Goal: Task Accomplishment & Management: Manage account settings

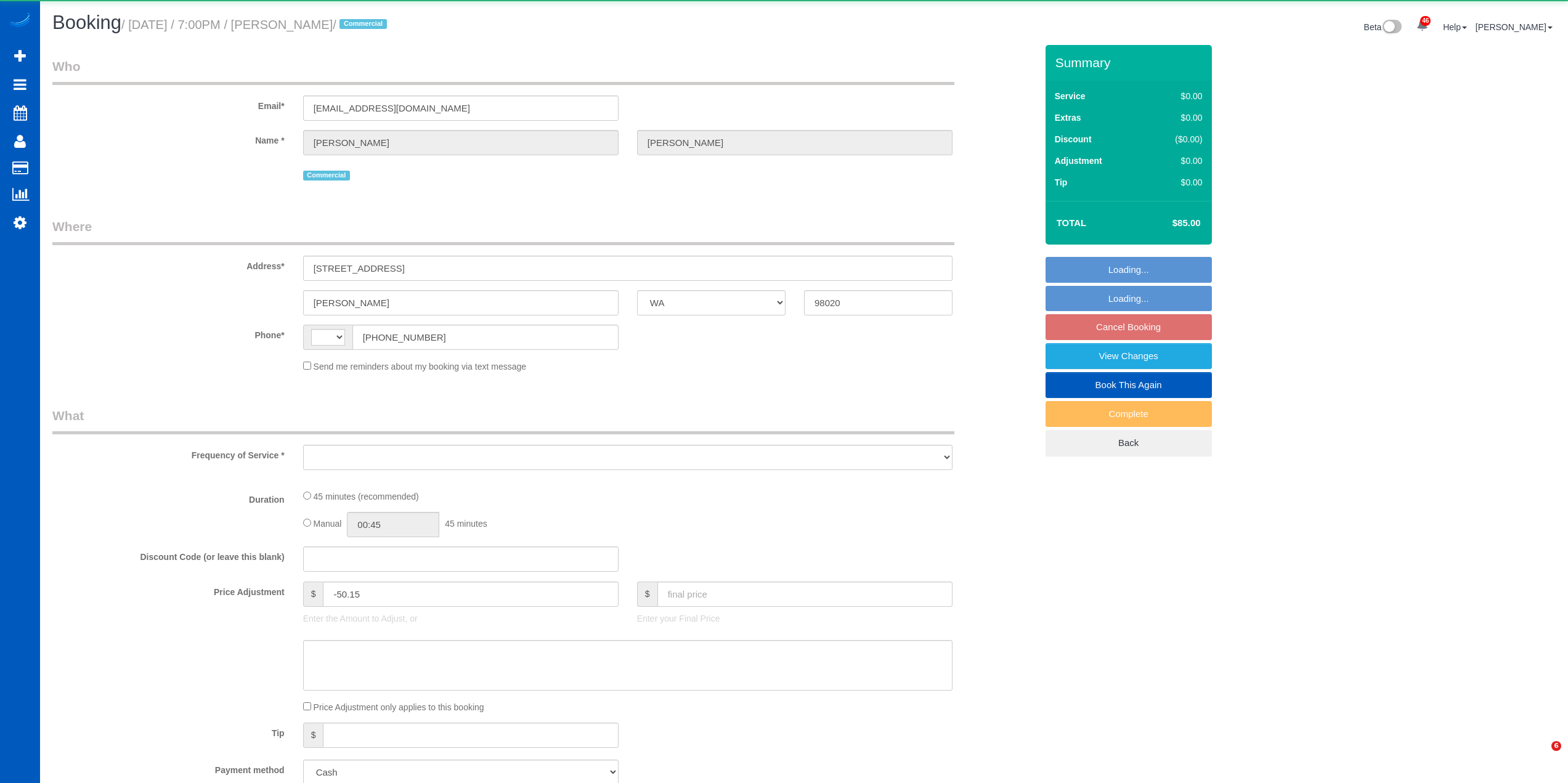
select select "WA"
select select "string:[GEOGRAPHIC_DATA]"
select select "object:2324"
select select "199"
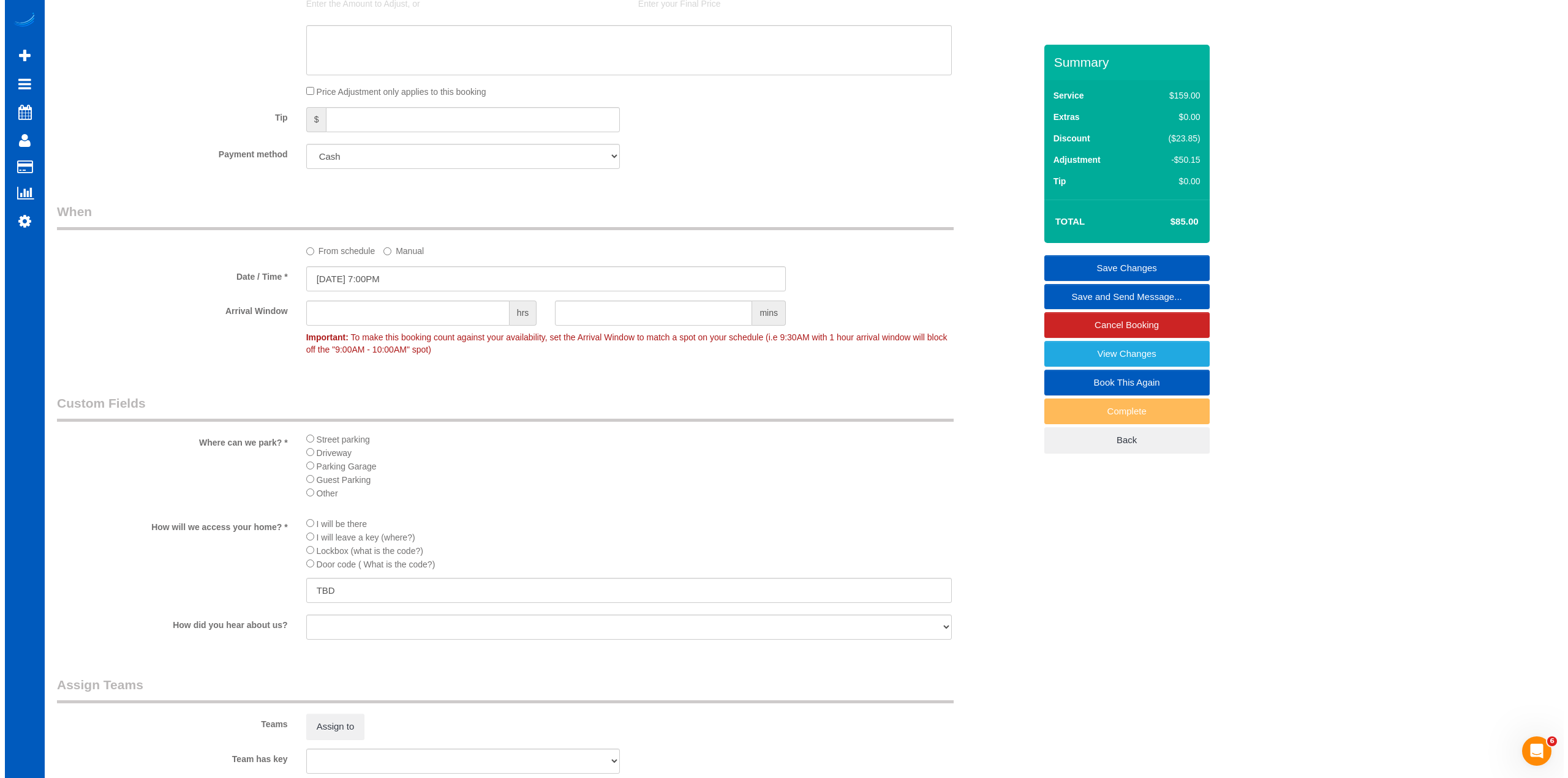
scroll to position [1286, 0]
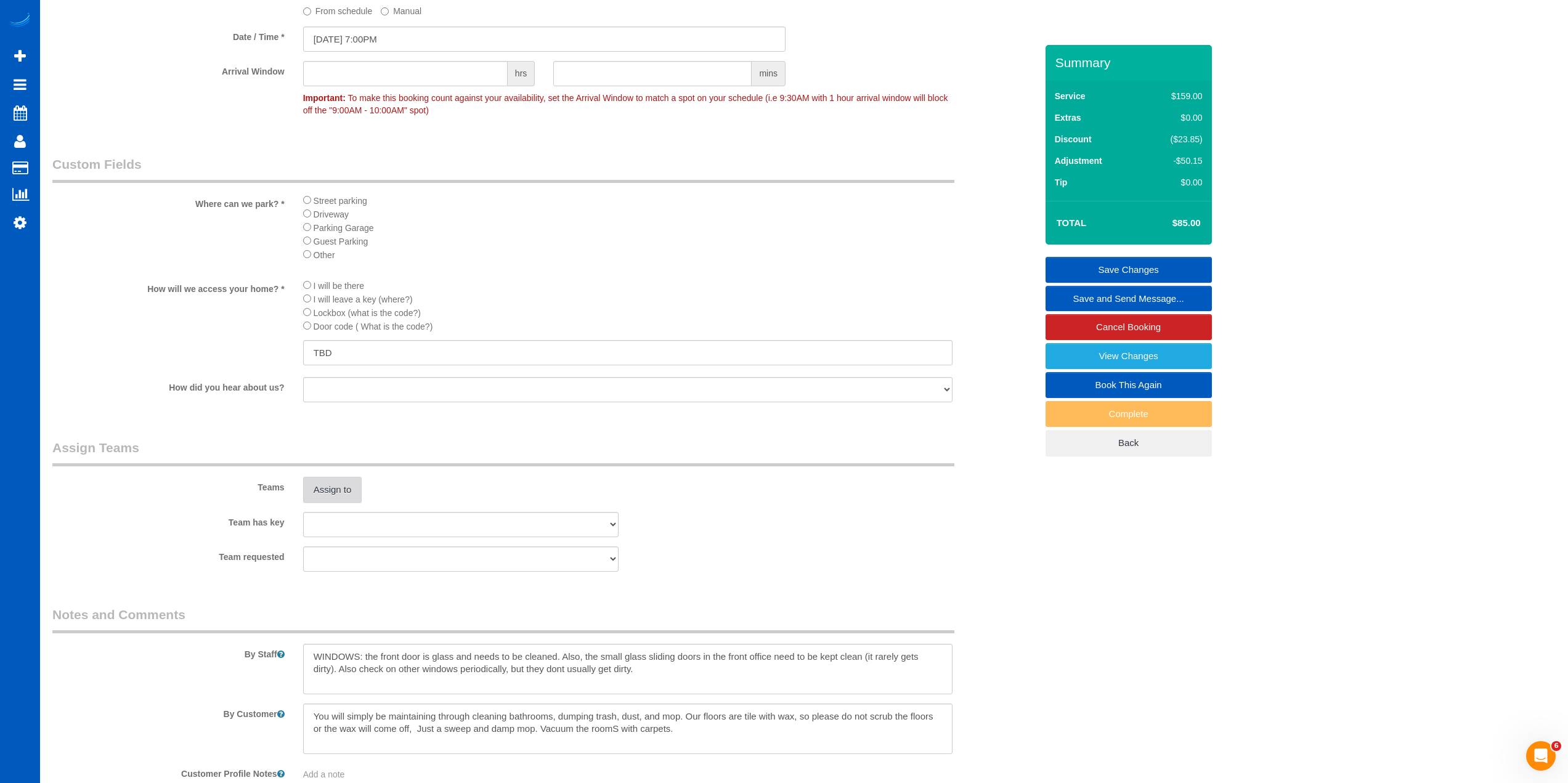
click at [326, 485] on button "Assign to" at bounding box center [333, 489] width 59 height 26
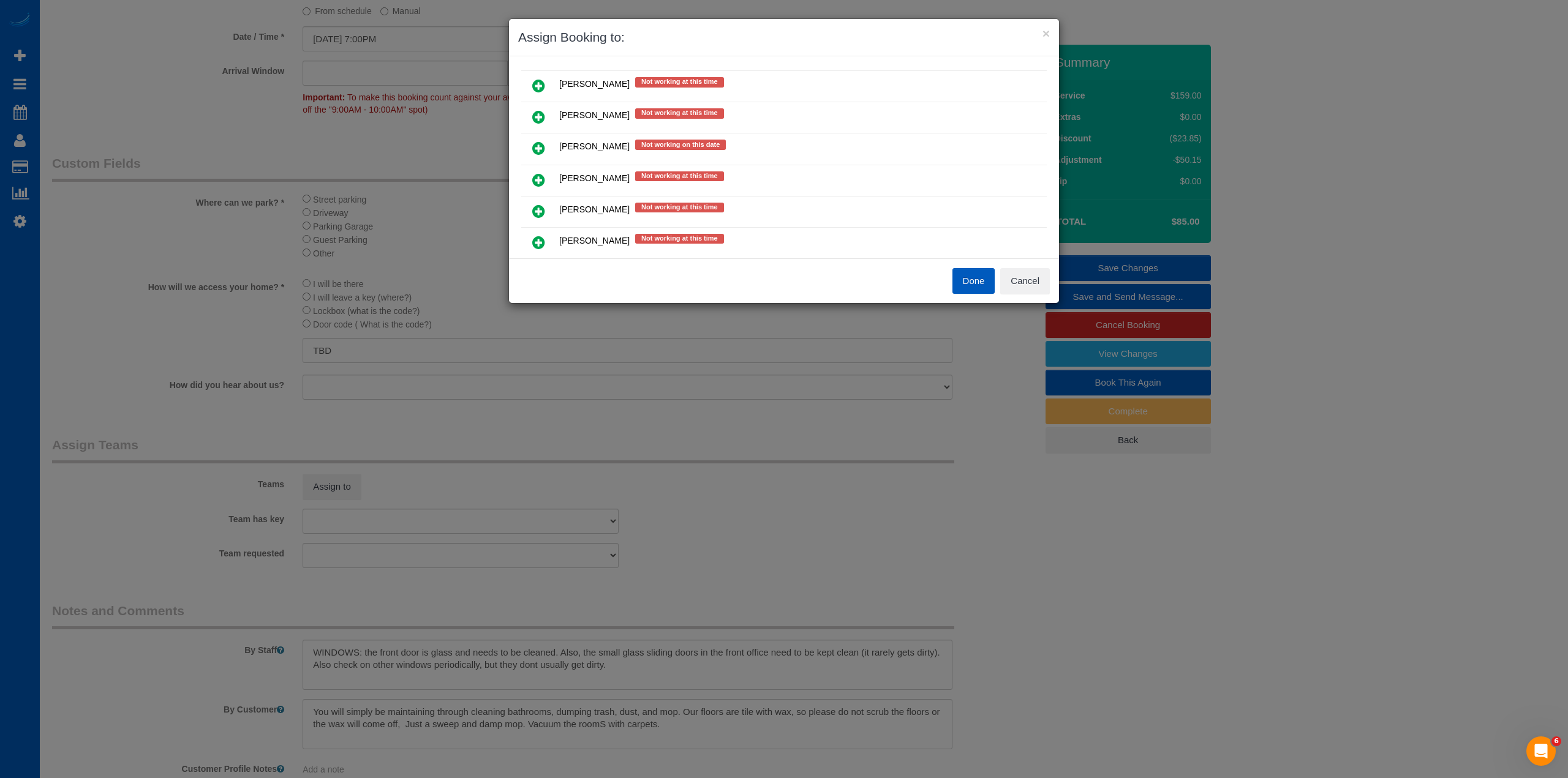
click at [542, 209] on icon at bounding box center [538, 211] width 13 height 15
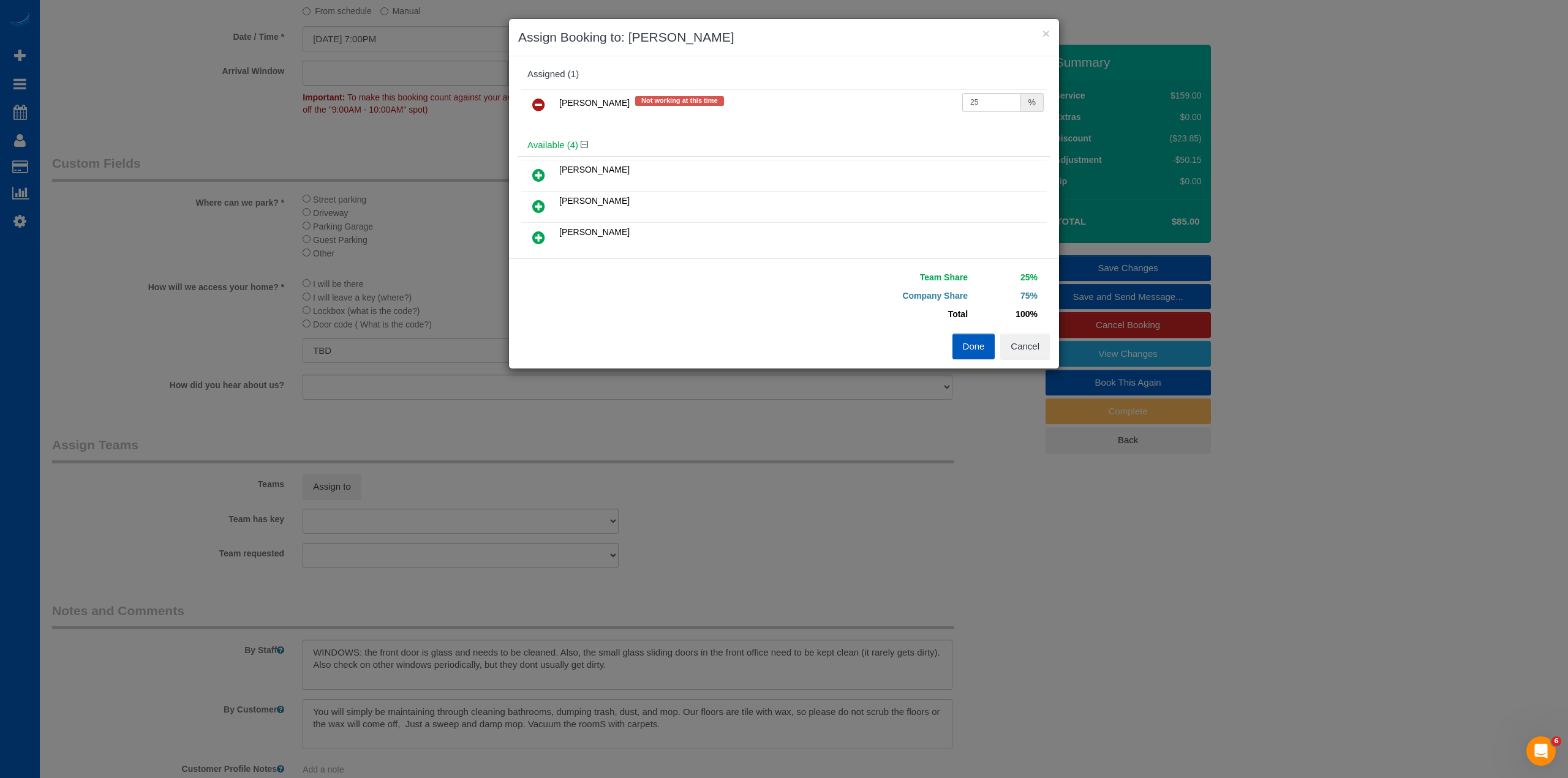
scroll to position [0, 0]
drag, startPoint x: 988, startPoint y: 100, endPoint x: 879, endPoint y: 115, distance: 110.0
click at [879, 115] on tr "[PERSON_NAME] Not working at this time 25 %" at bounding box center [784, 107] width 525 height 31
type input "71"
click at [972, 339] on button "Done" at bounding box center [973, 346] width 43 height 25
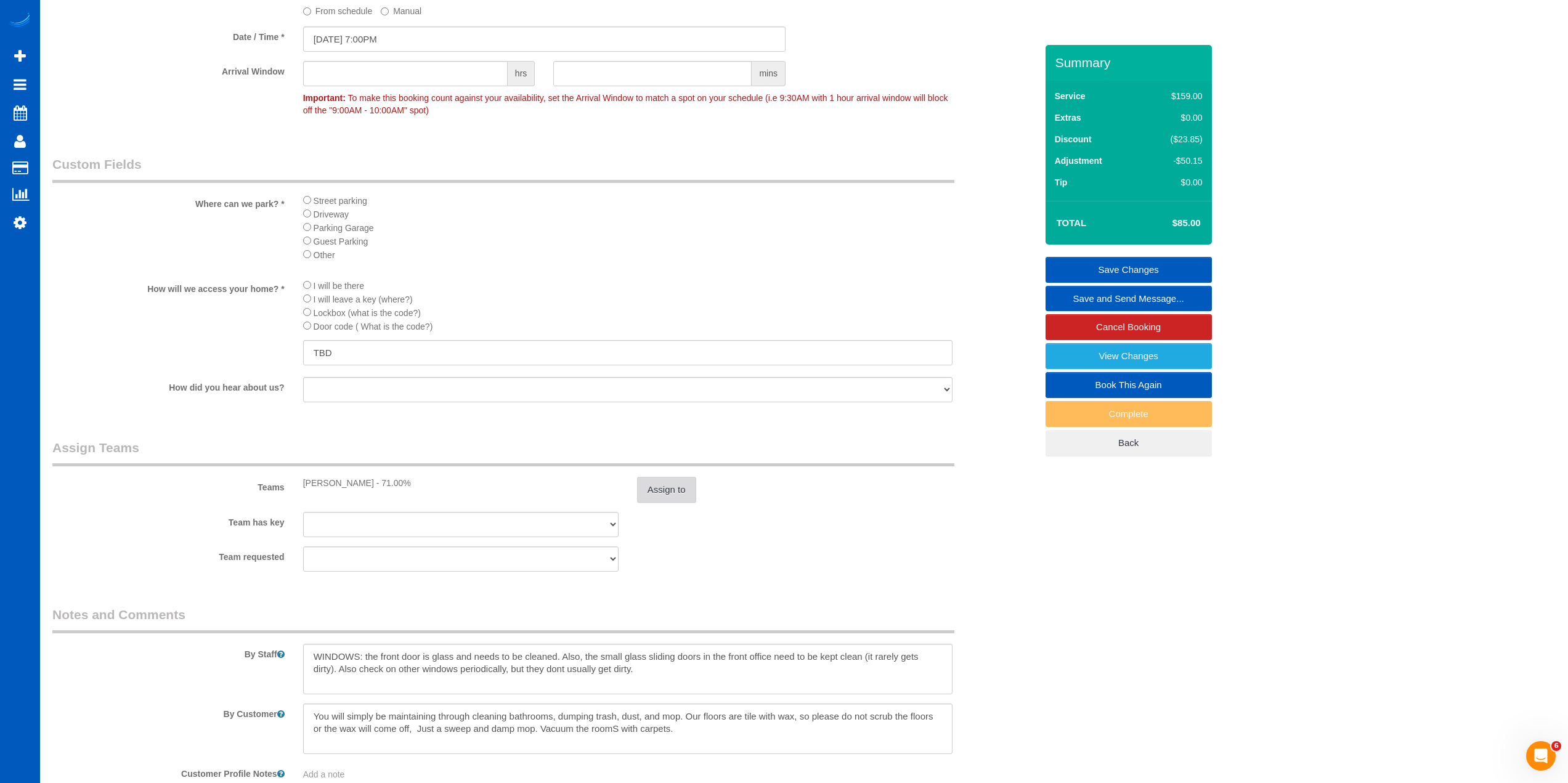
click at [666, 492] on button "Assign to" at bounding box center [667, 489] width 59 height 26
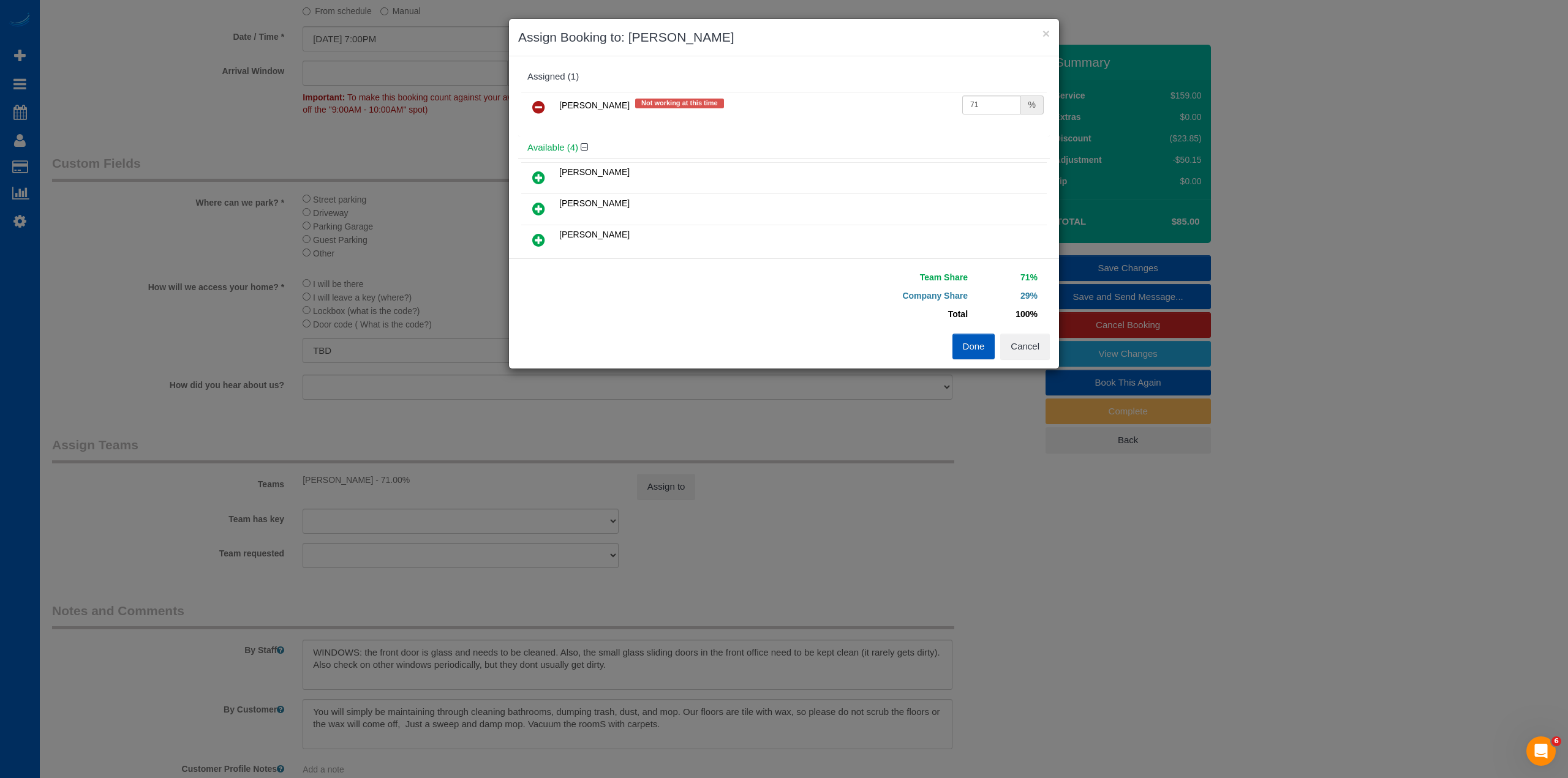
click at [536, 108] on icon at bounding box center [538, 107] width 13 height 15
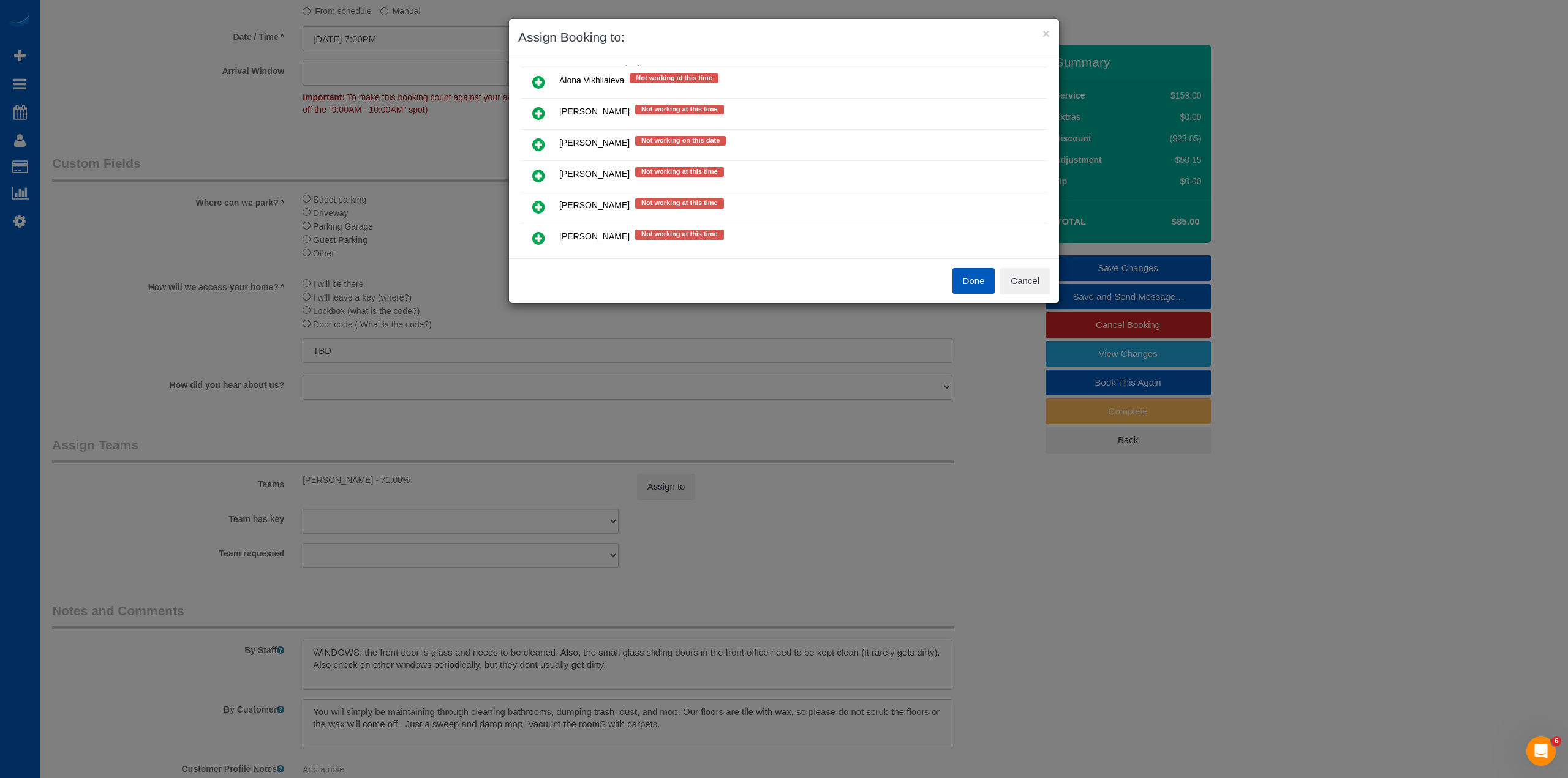
scroll to position [245, 0]
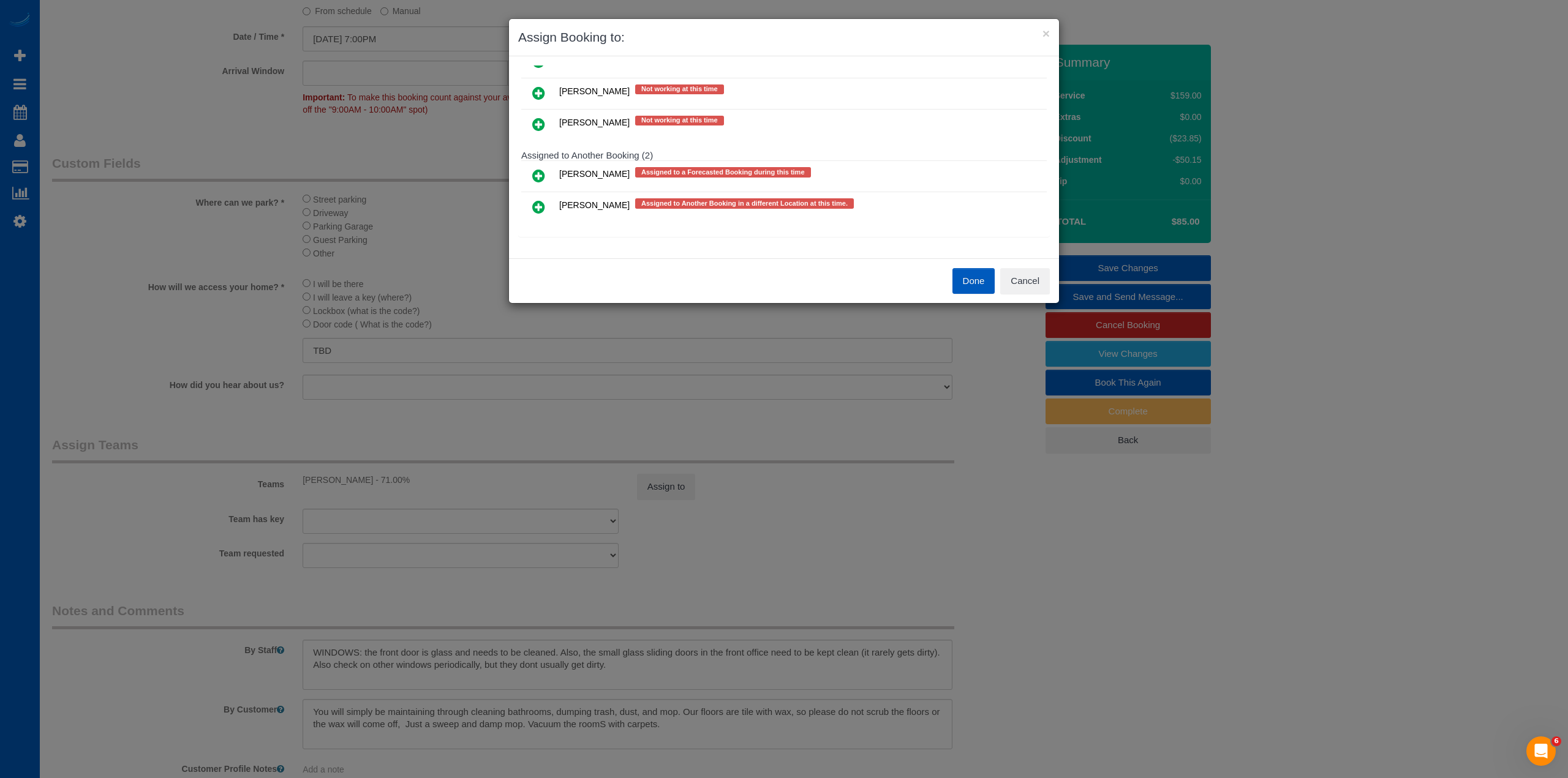
click at [534, 210] on icon at bounding box center [538, 207] width 13 height 15
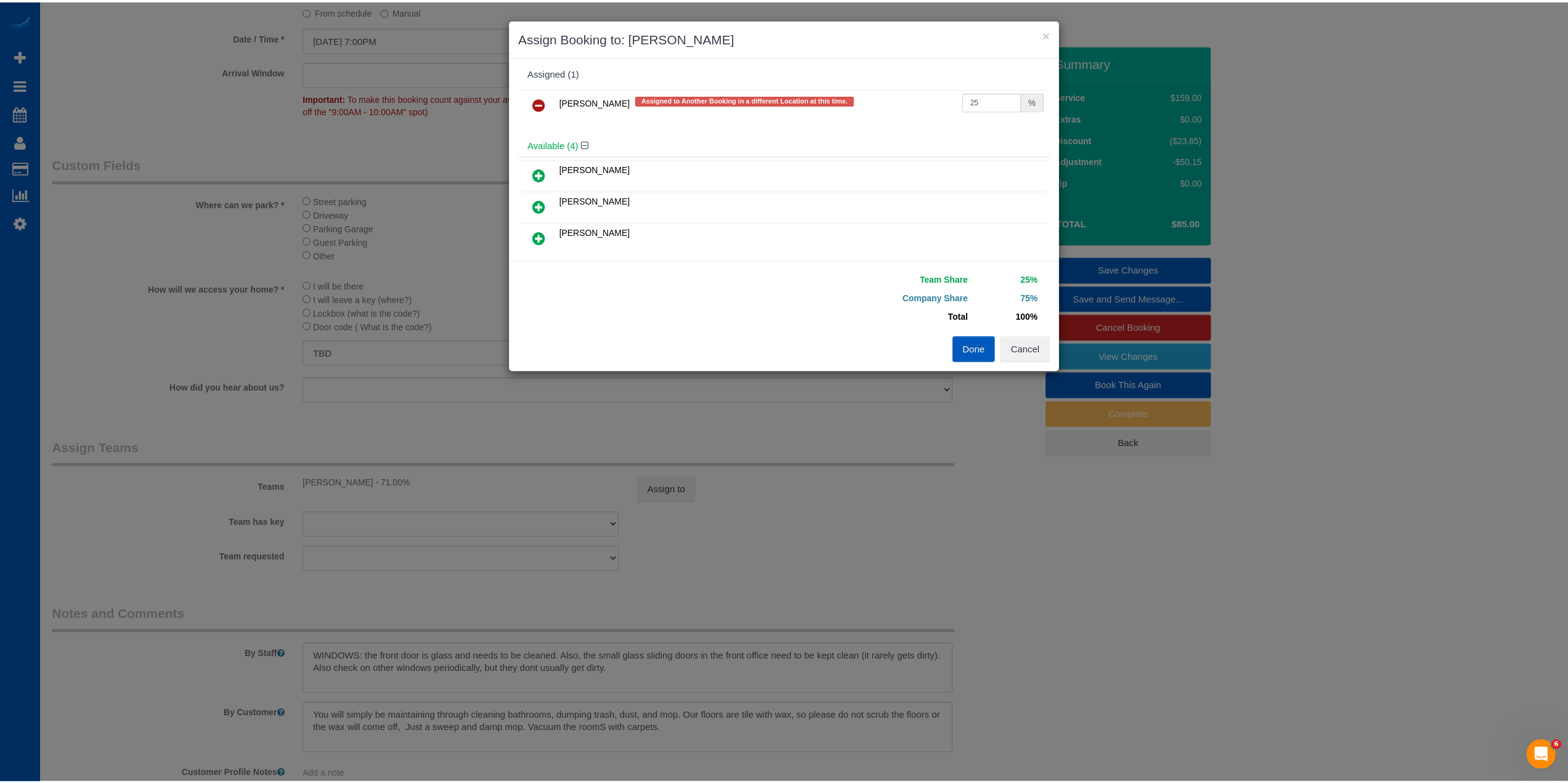
scroll to position [0, 0]
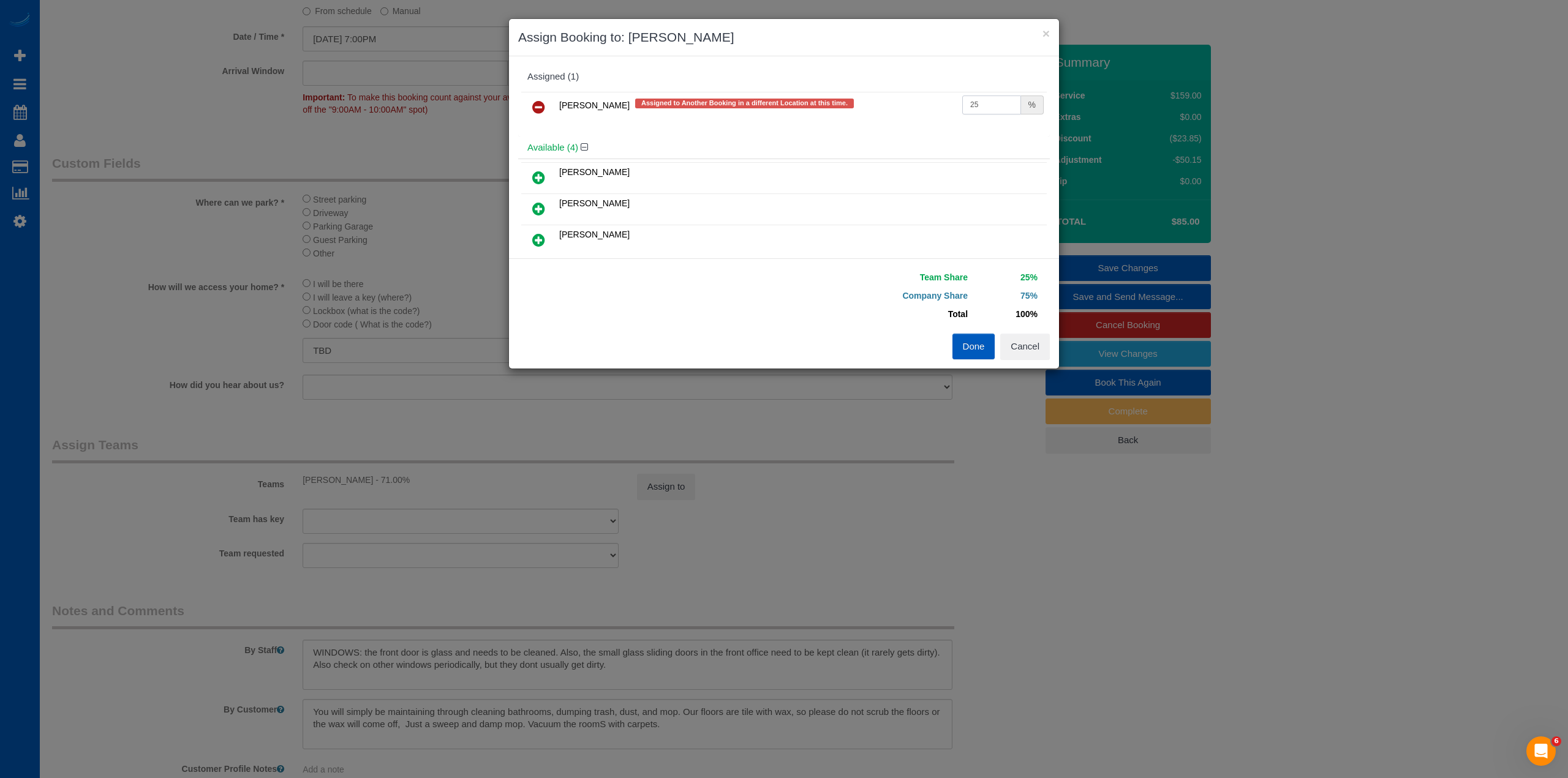
drag, startPoint x: 990, startPoint y: 95, endPoint x: 885, endPoint y: 109, distance: 105.9
click at [885, 109] on tr "[PERSON_NAME] Assigned to Another Booking in a different Location at this time.…" at bounding box center [784, 107] width 525 height 31
type input "71"
click at [978, 348] on button "Done" at bounding box center [973, 346] width 43 height 25
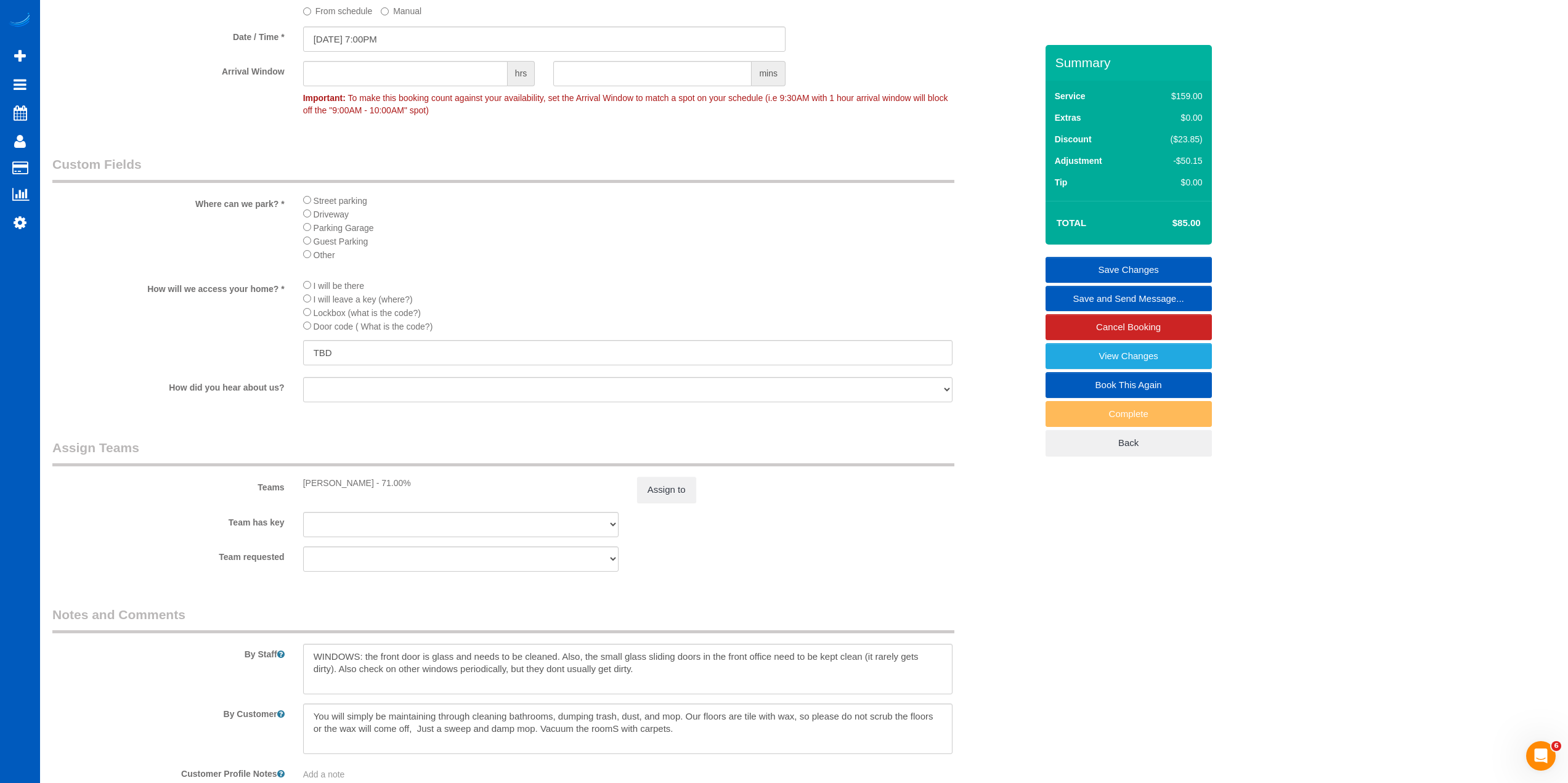
click at [1155, 264] on link "Save Changes" at bounding box center [1129, 270] width 167 height 26
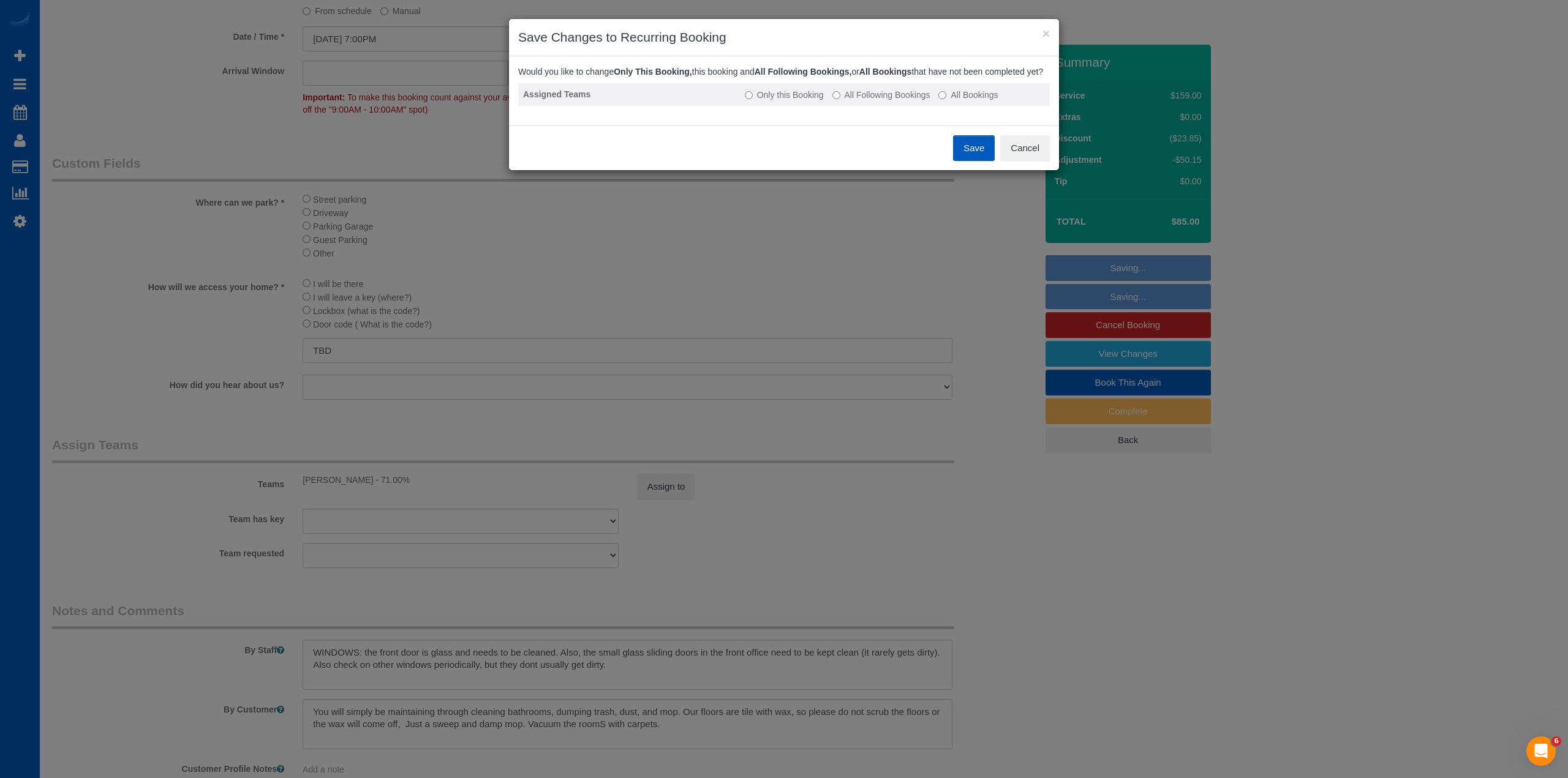
click at [875, 101] on label "All Following Bookings" at bounding box center [881, 95] width 98 height 12
click at [965, 160] on button "Save" at bounding box center [973, 148] width 42 height 25
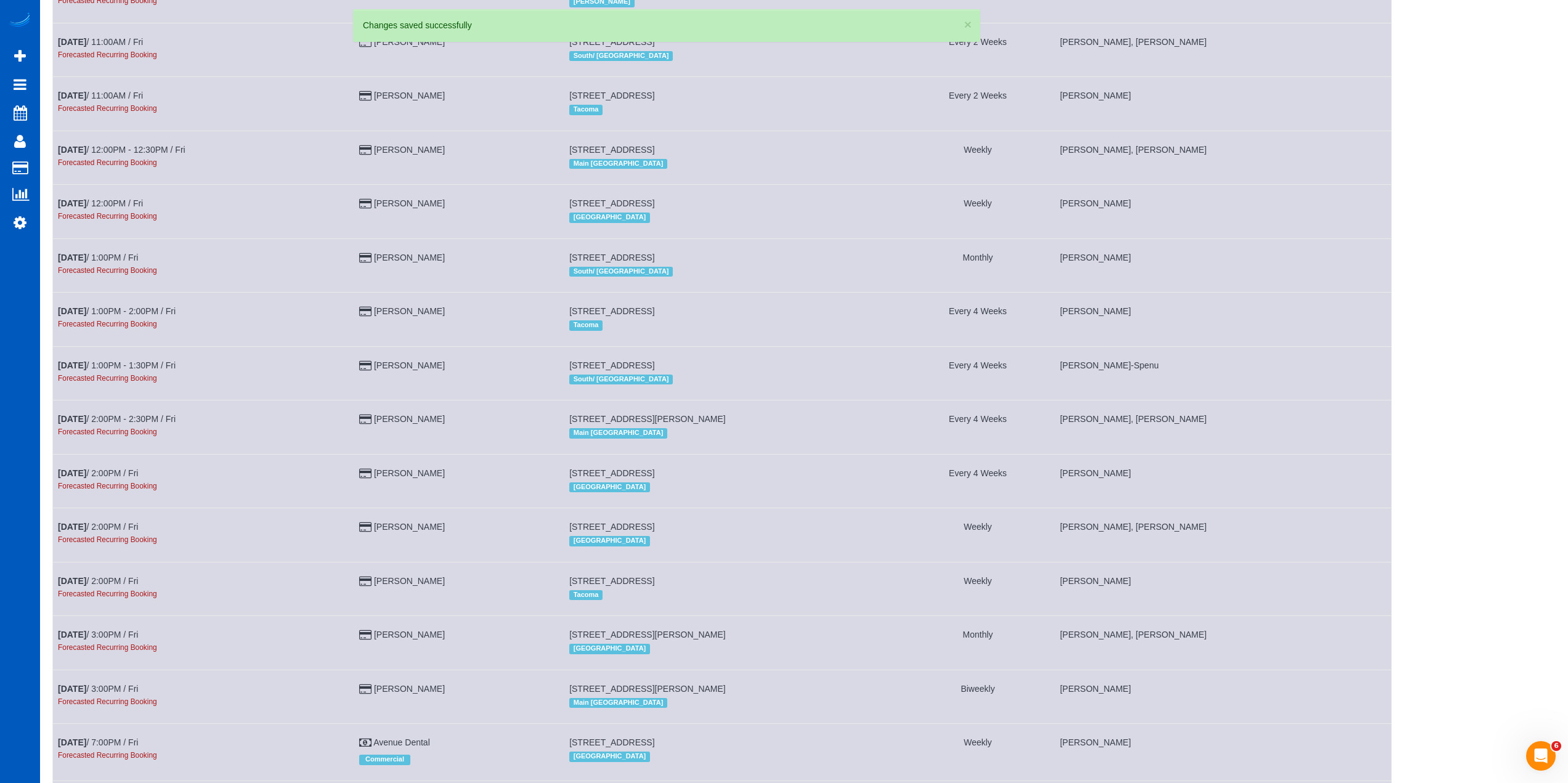
scroll to position [1003, 0]
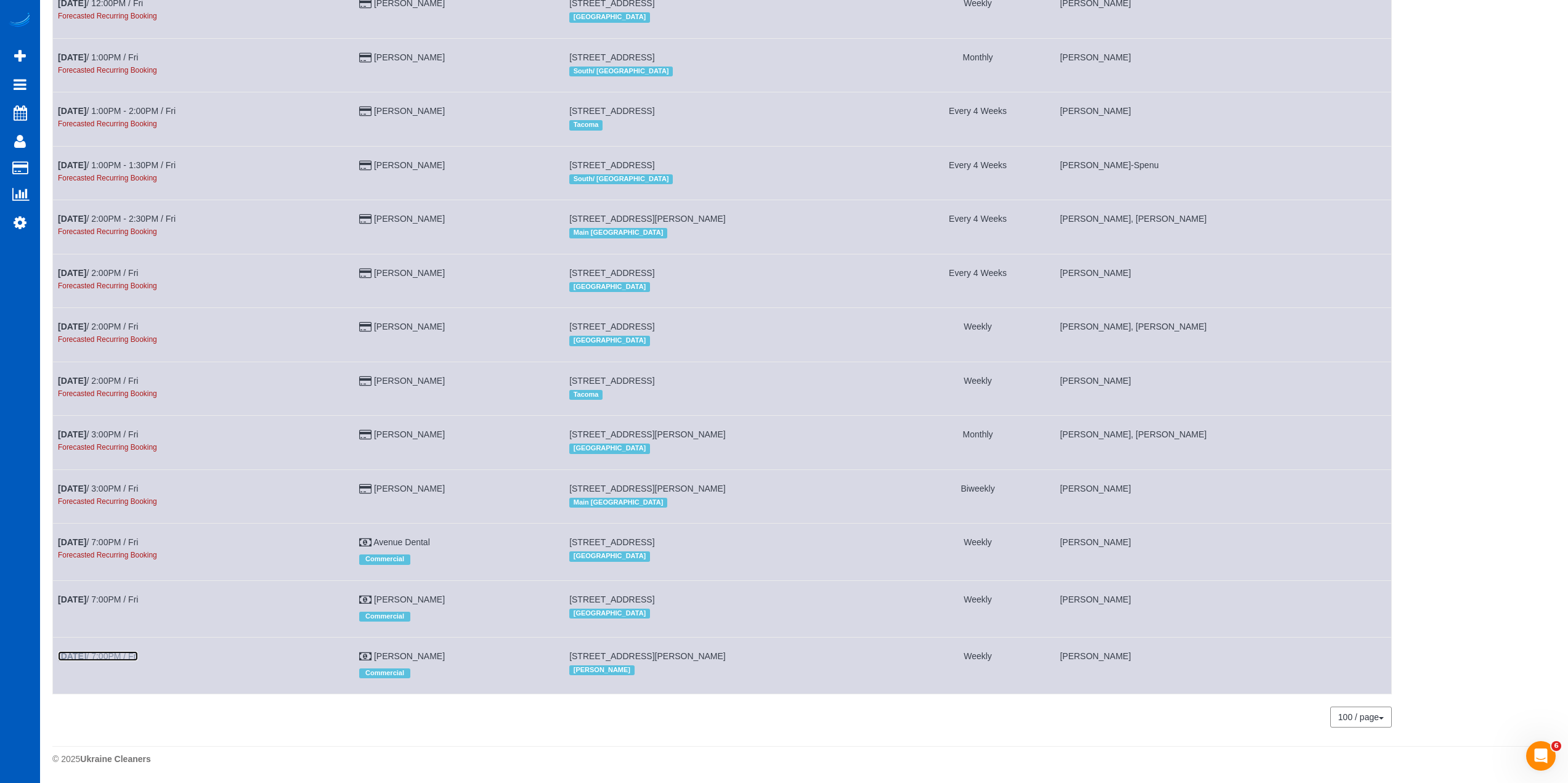
click at [107, 655] on link "[DATE] 7:00PM / Fri" at bounding box center [98, 656] width 80 height 10
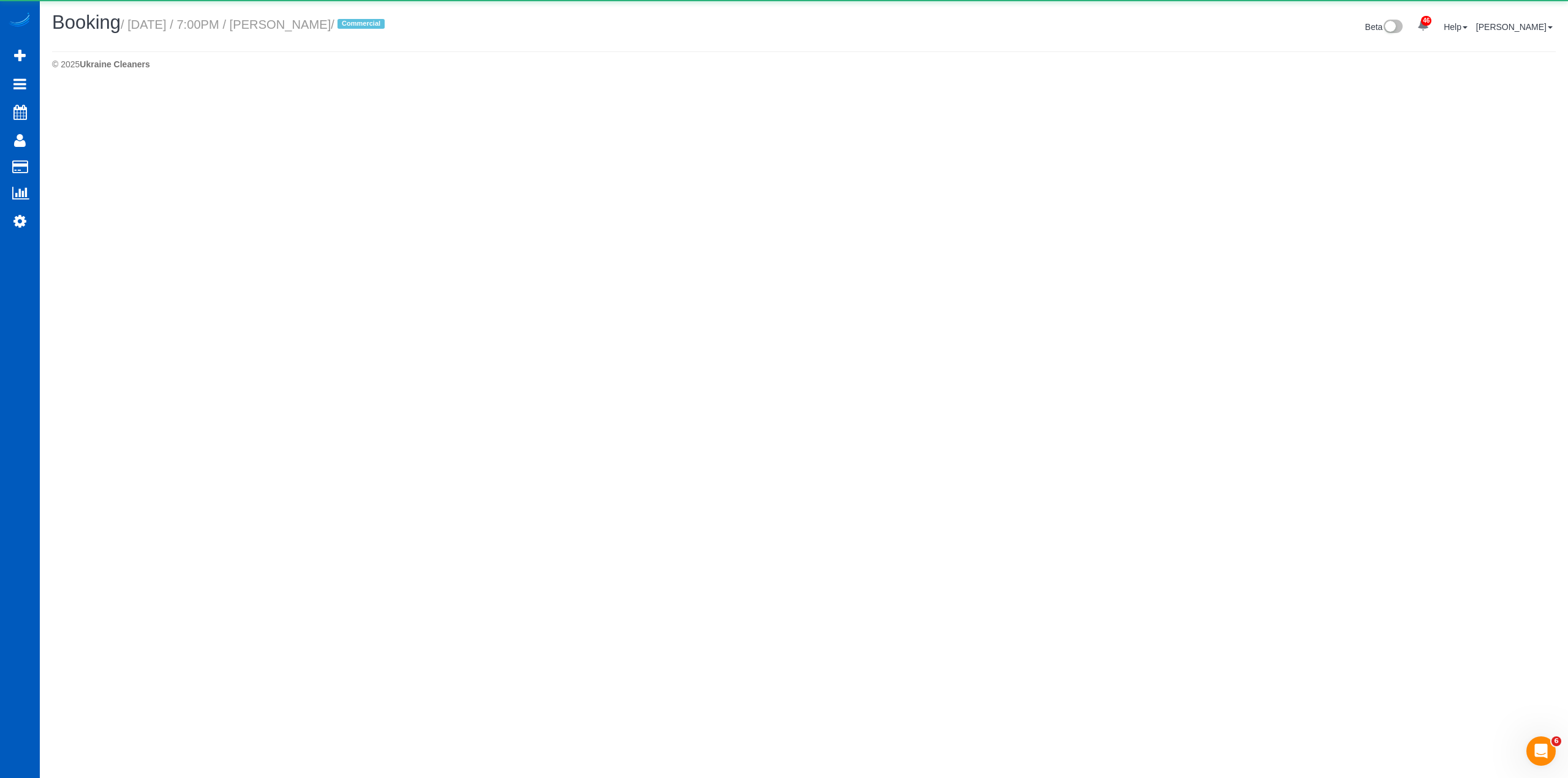
select select "WA"
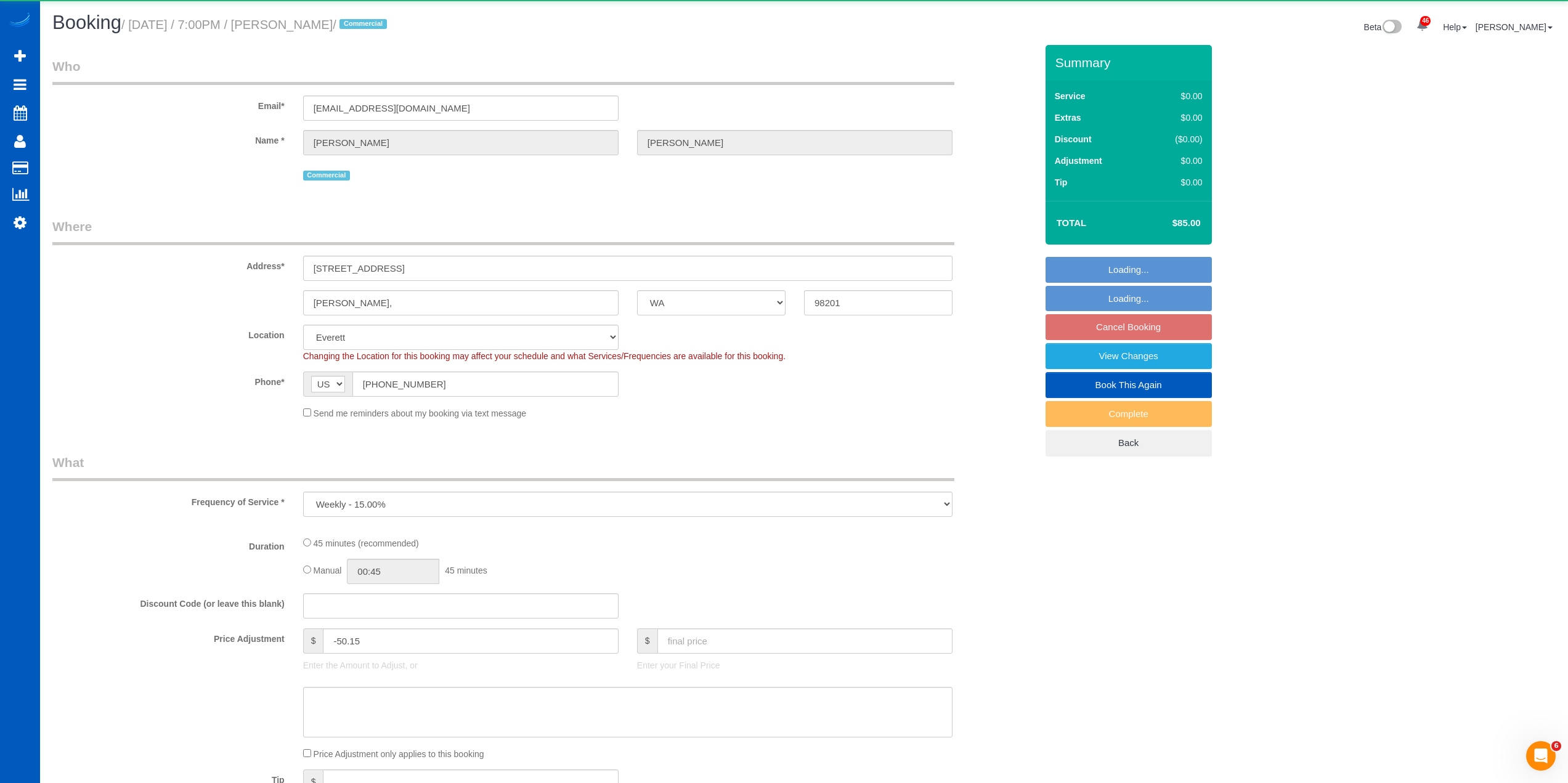
select select "object:4711"
select select "199"
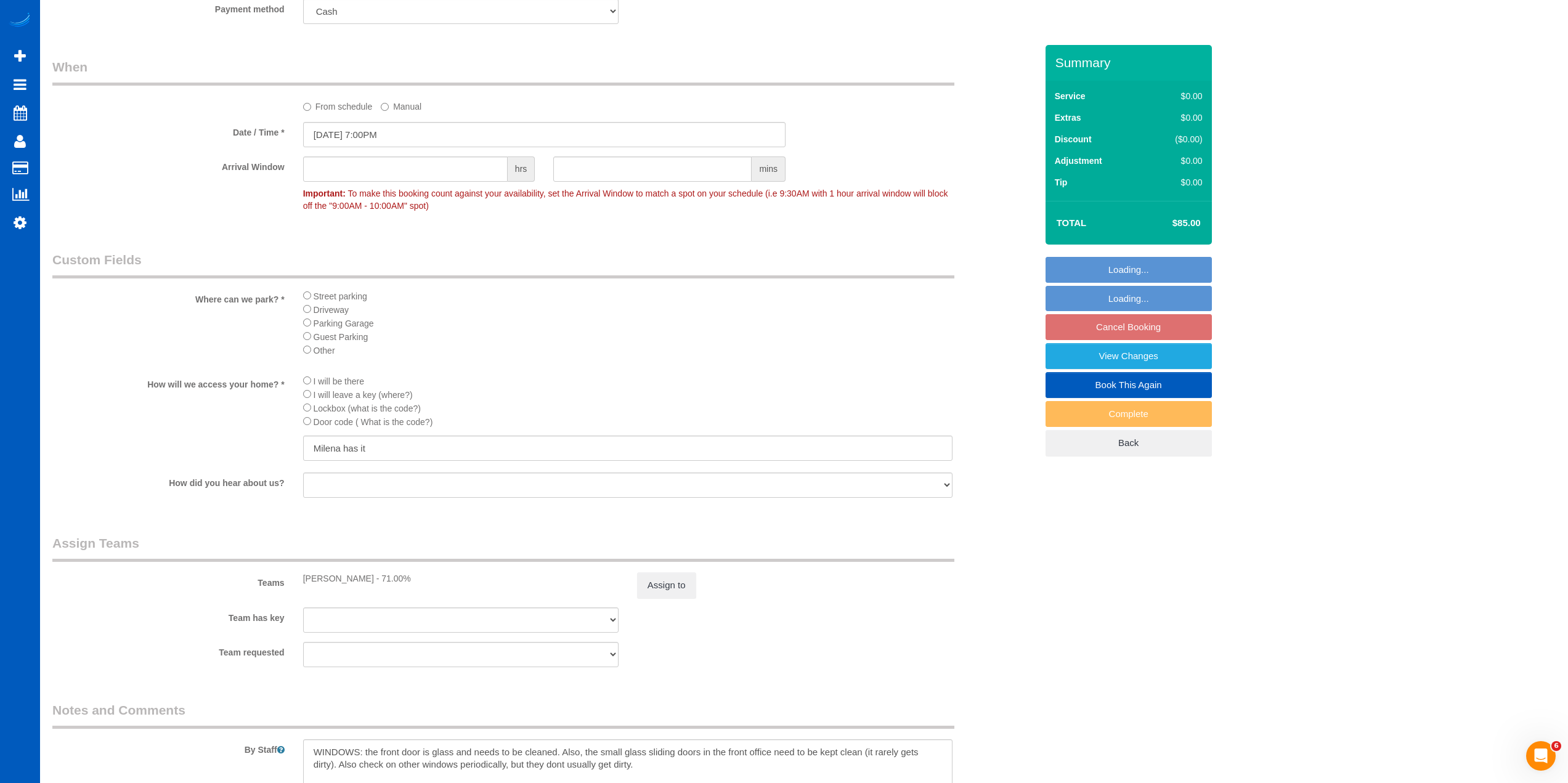
scroll to position [1233, 0]
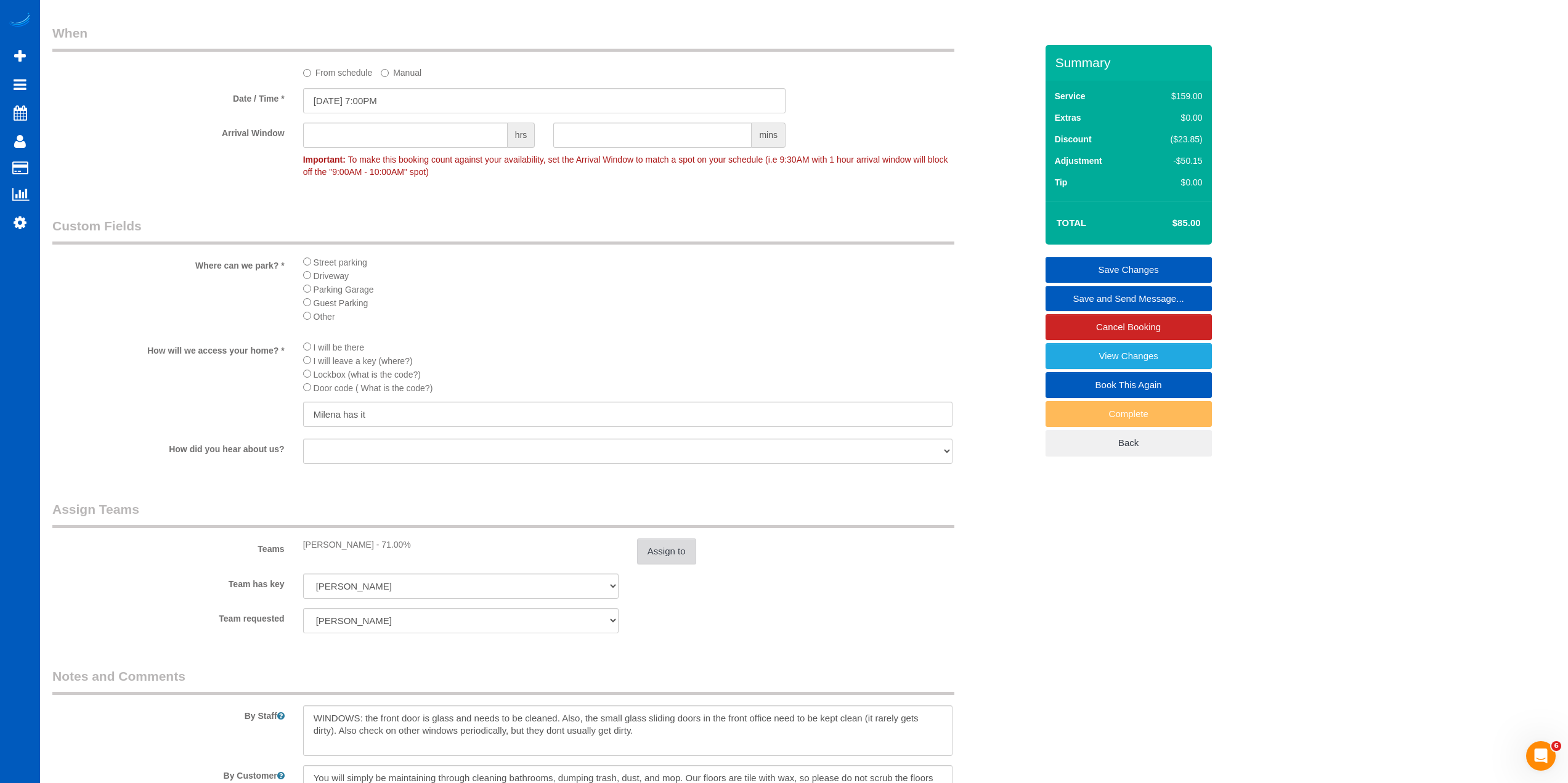
click at [663, 549] on button "Assign to" at bounding box center [667, 552] width 59 height 26
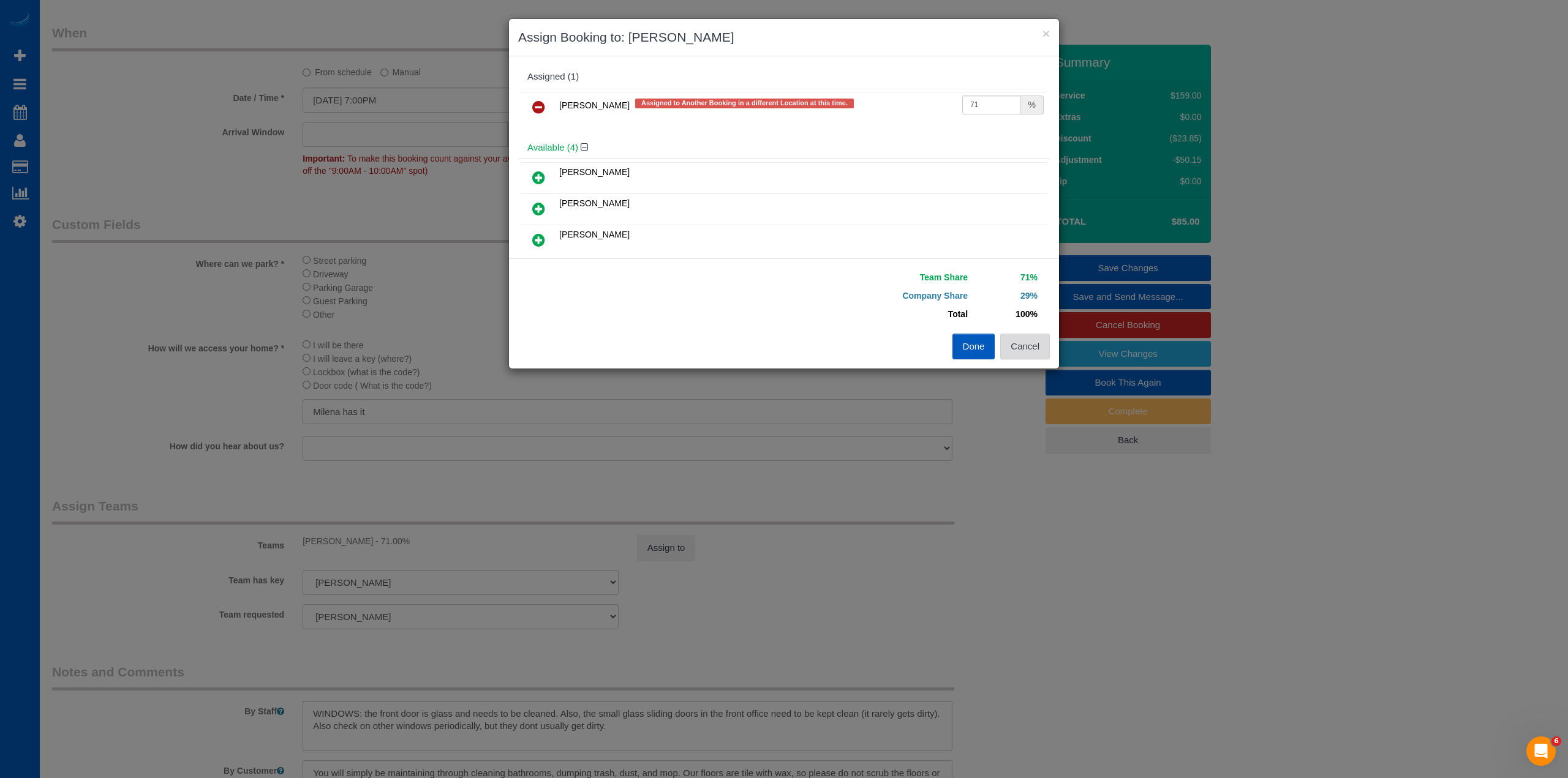
click at [1039, 357] on button "Cancel" at bounding box center [1025, 346] width 49 height 25
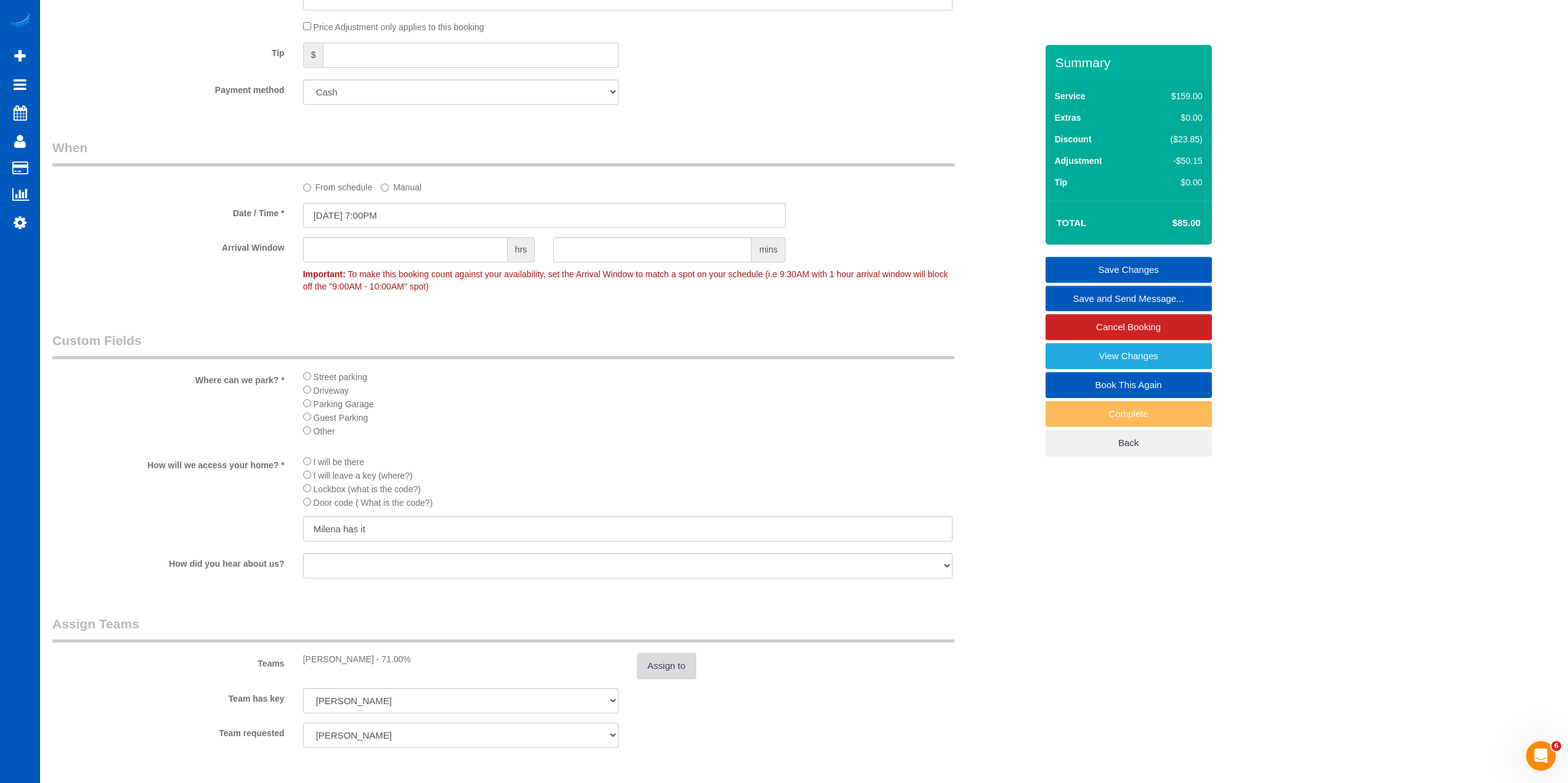
scroll to position [863, 0]
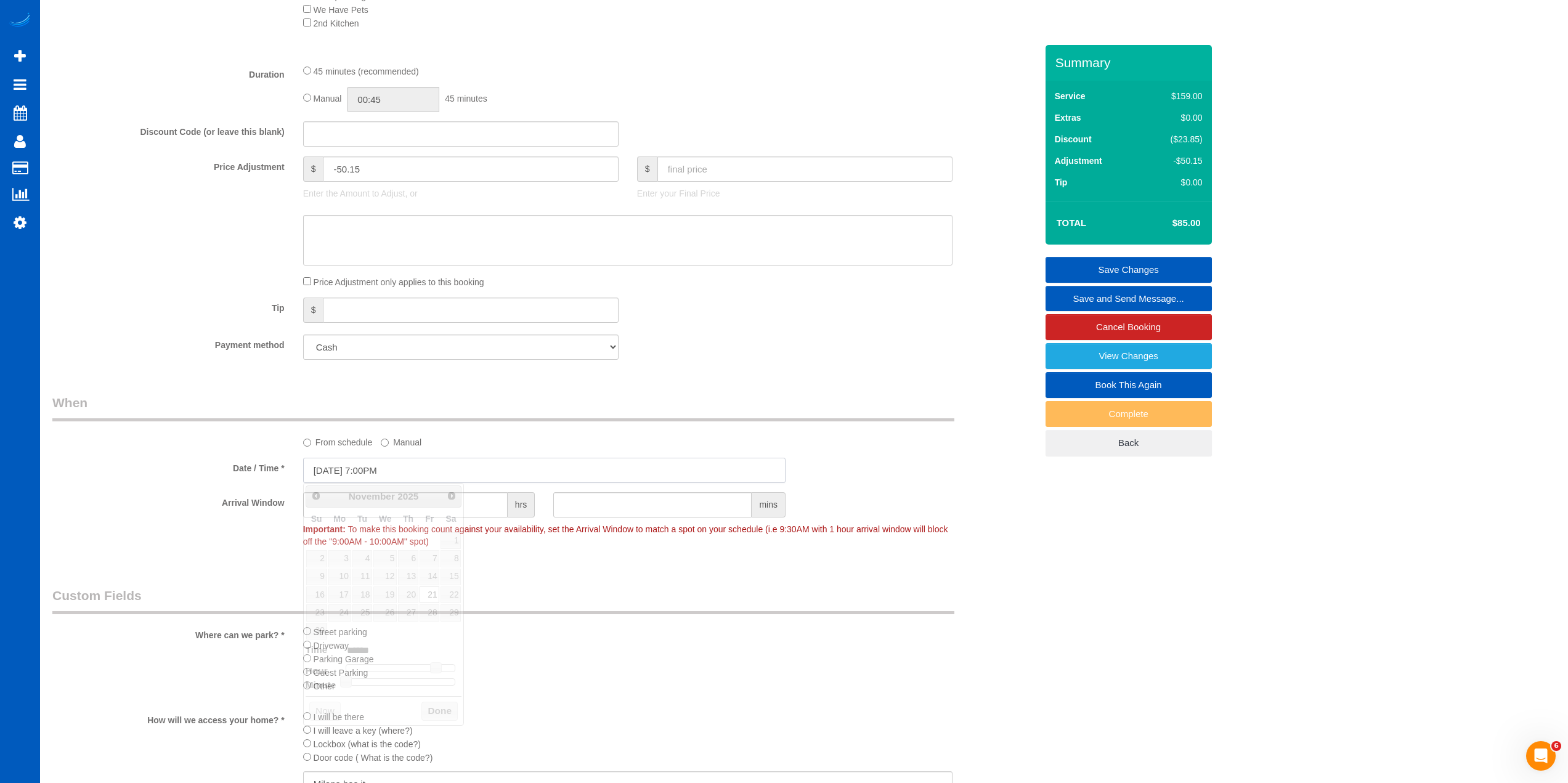
click at [384, 471] on input "[DATE] 7:00PM" at bounding box center [544, 471] width 483 height 26
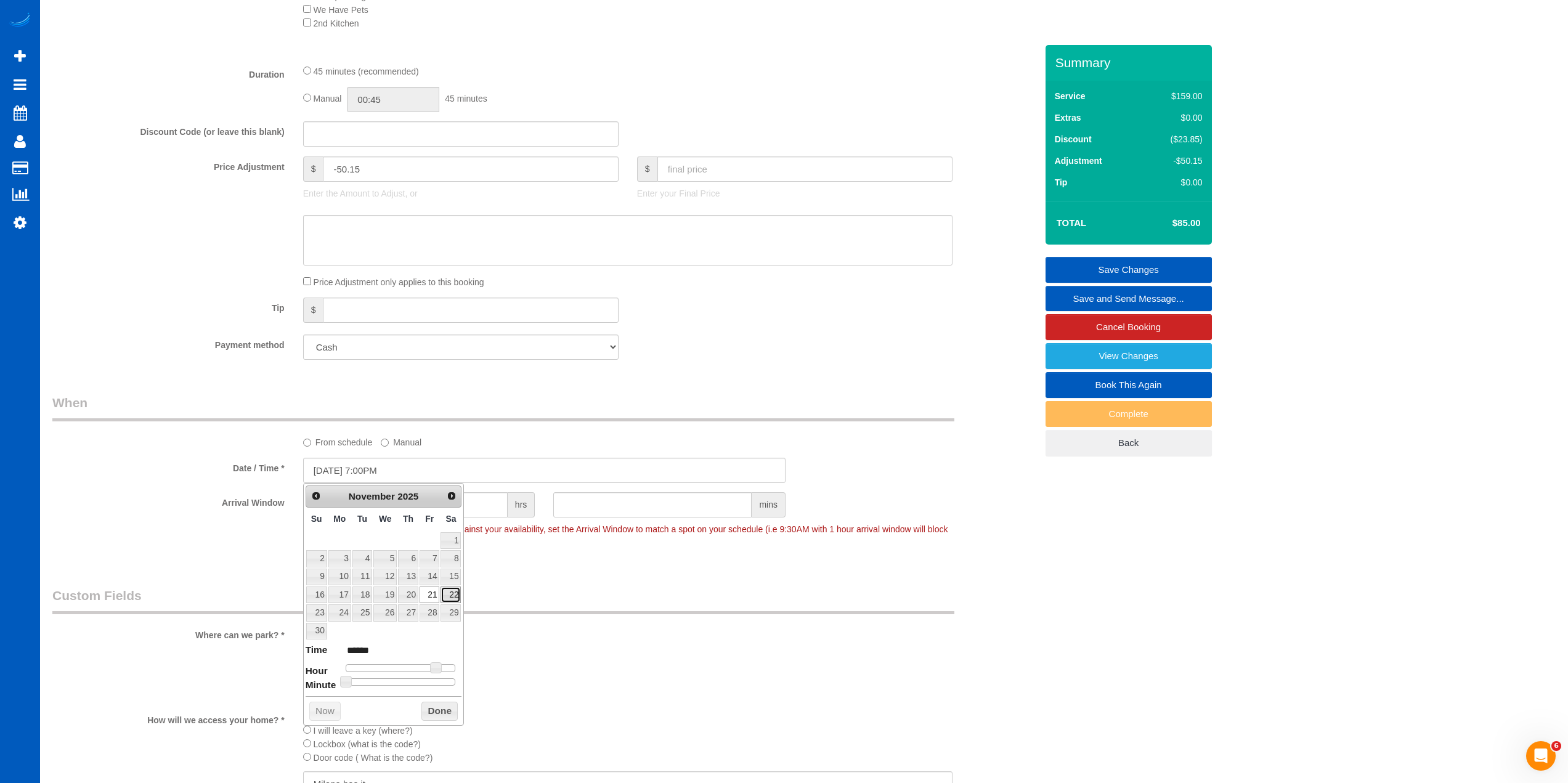
click at [451, 594] on link "22" at bounding box center [450, 595] width 20 height 17
type input "[DATE] 7:00PM"
drag, startPoint x: 526, startPoint y: 598, endPoint x: 522, endPoint y: 604, distance: 7.2
click at [526, 598] on legend "Custom Fields" at bounding box center [504, 601] width 902 height 28
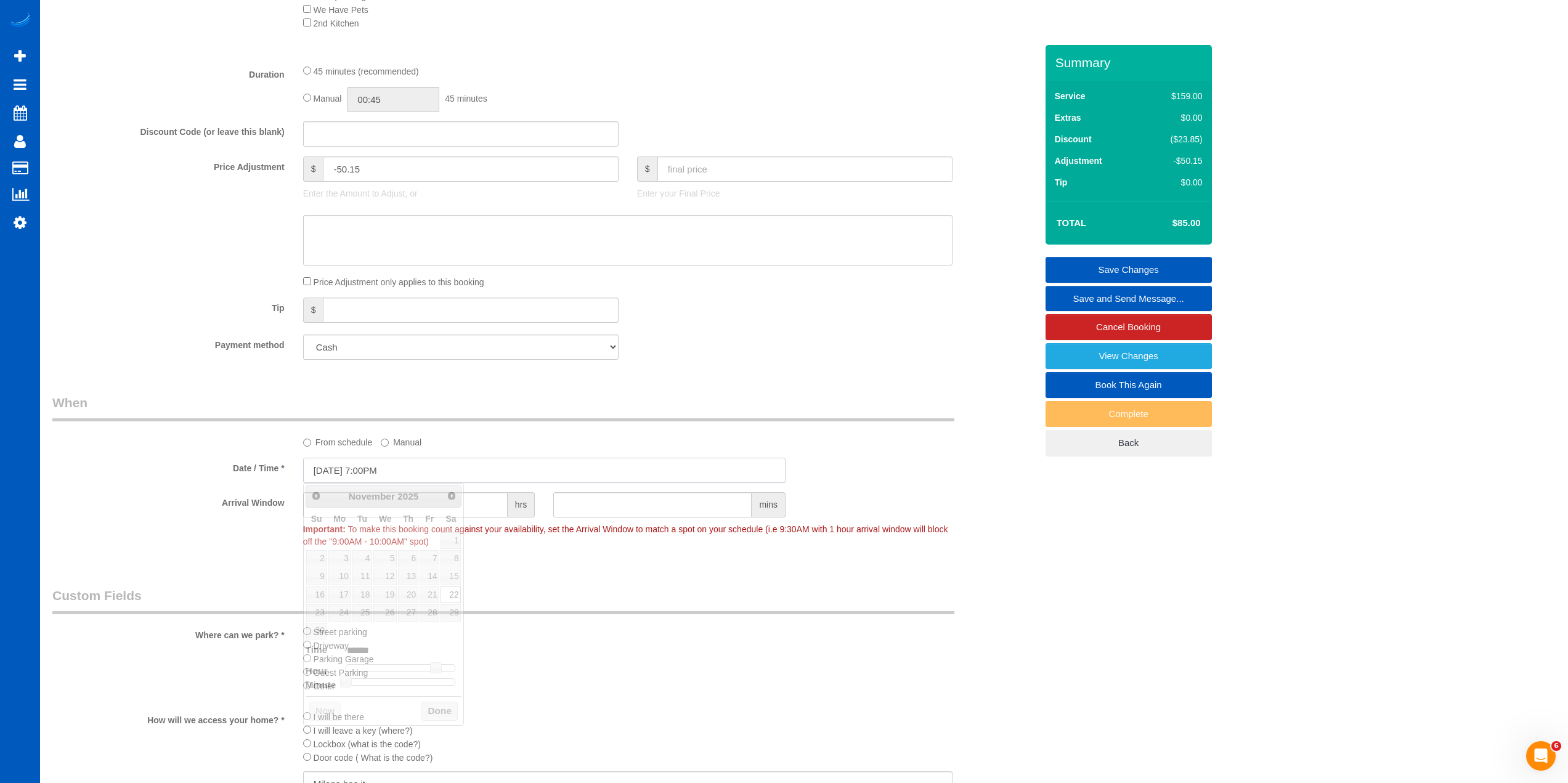
click at [372, 474] on input "[DATE] 7:00PM" at bounding box center [544, 471] width 483 height 26
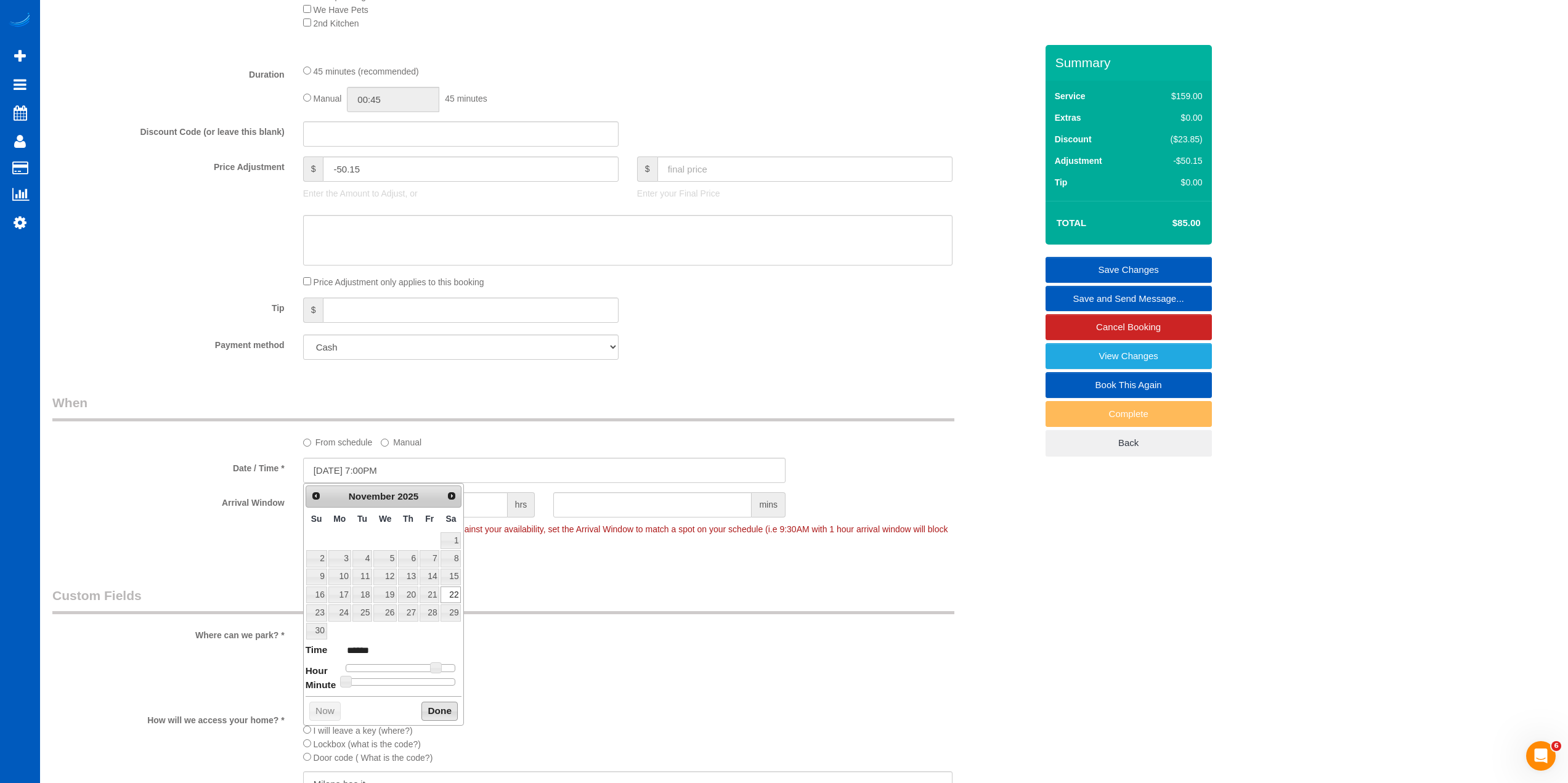
click at [439, 712] on button "Done" at bounding box center [440, 712] width 36 height 20
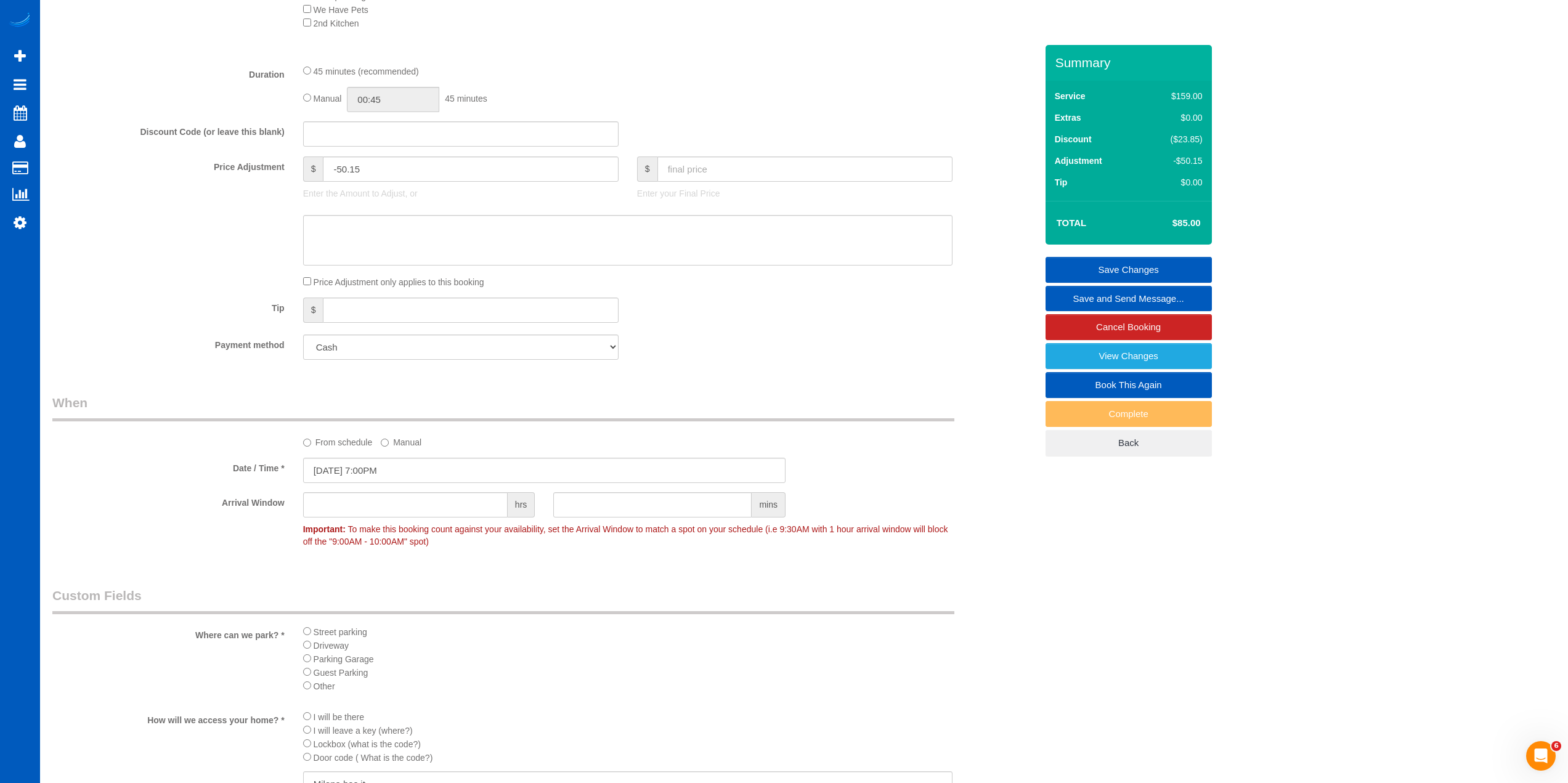
click at [1135, 264] on link "Save Changes" at bounding box center [1129, 270] width 167 height 26
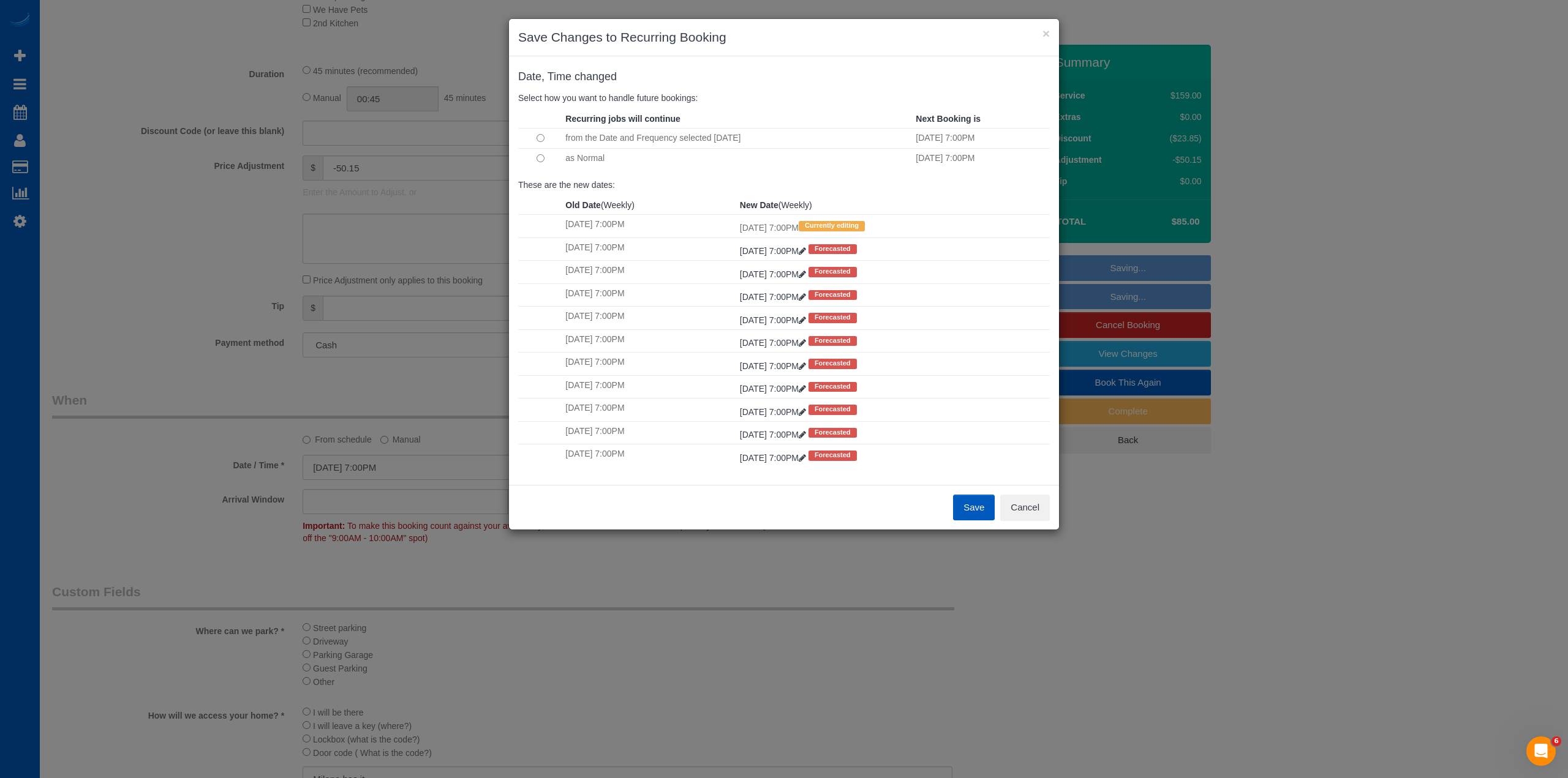
click at [961, 503] on button "Save" at bounding box center [973, 507] width 42 height 25
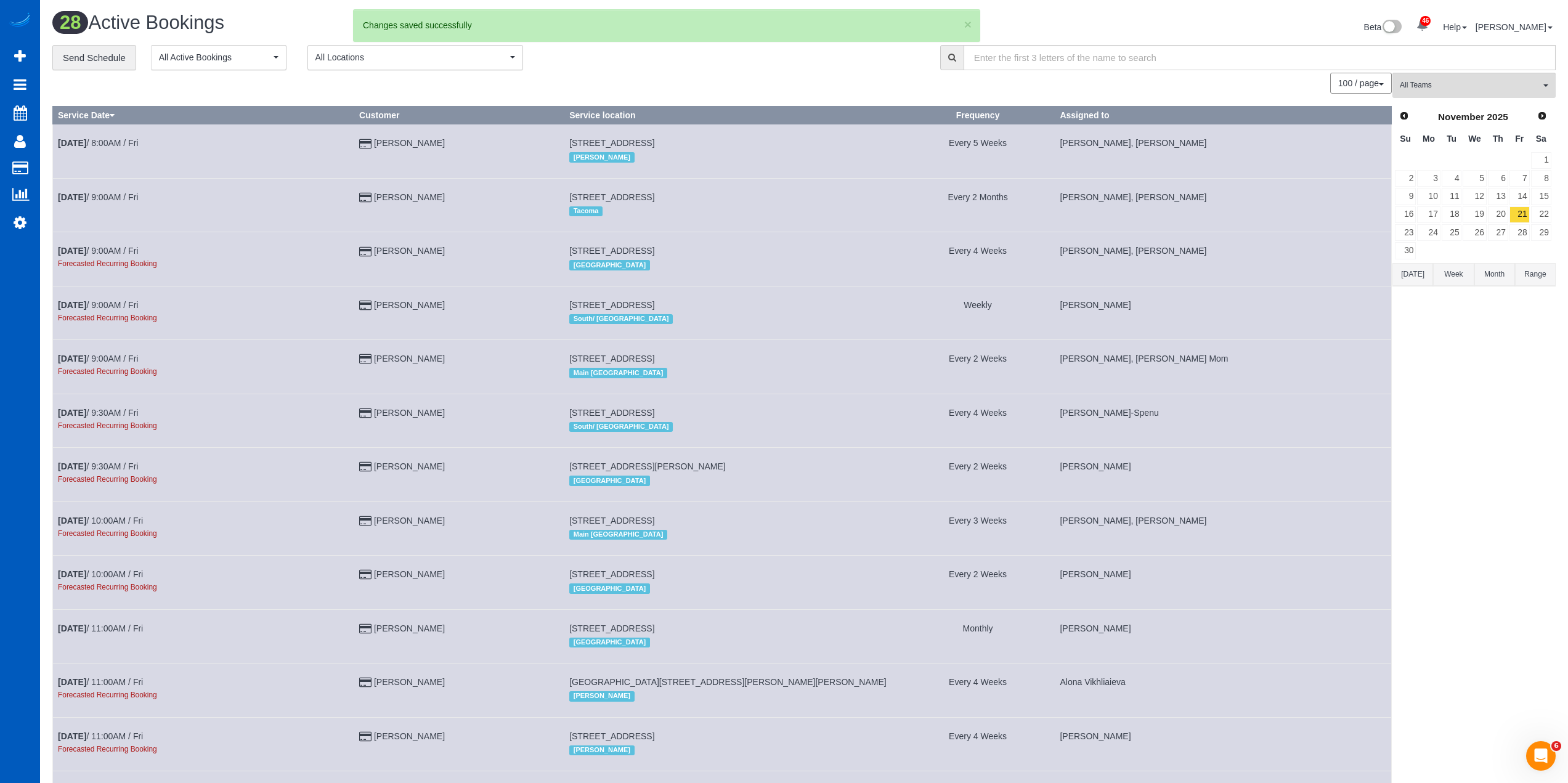
click at [724, 52] on div "**********" at bounding box center [487, 58] width 869 height 26
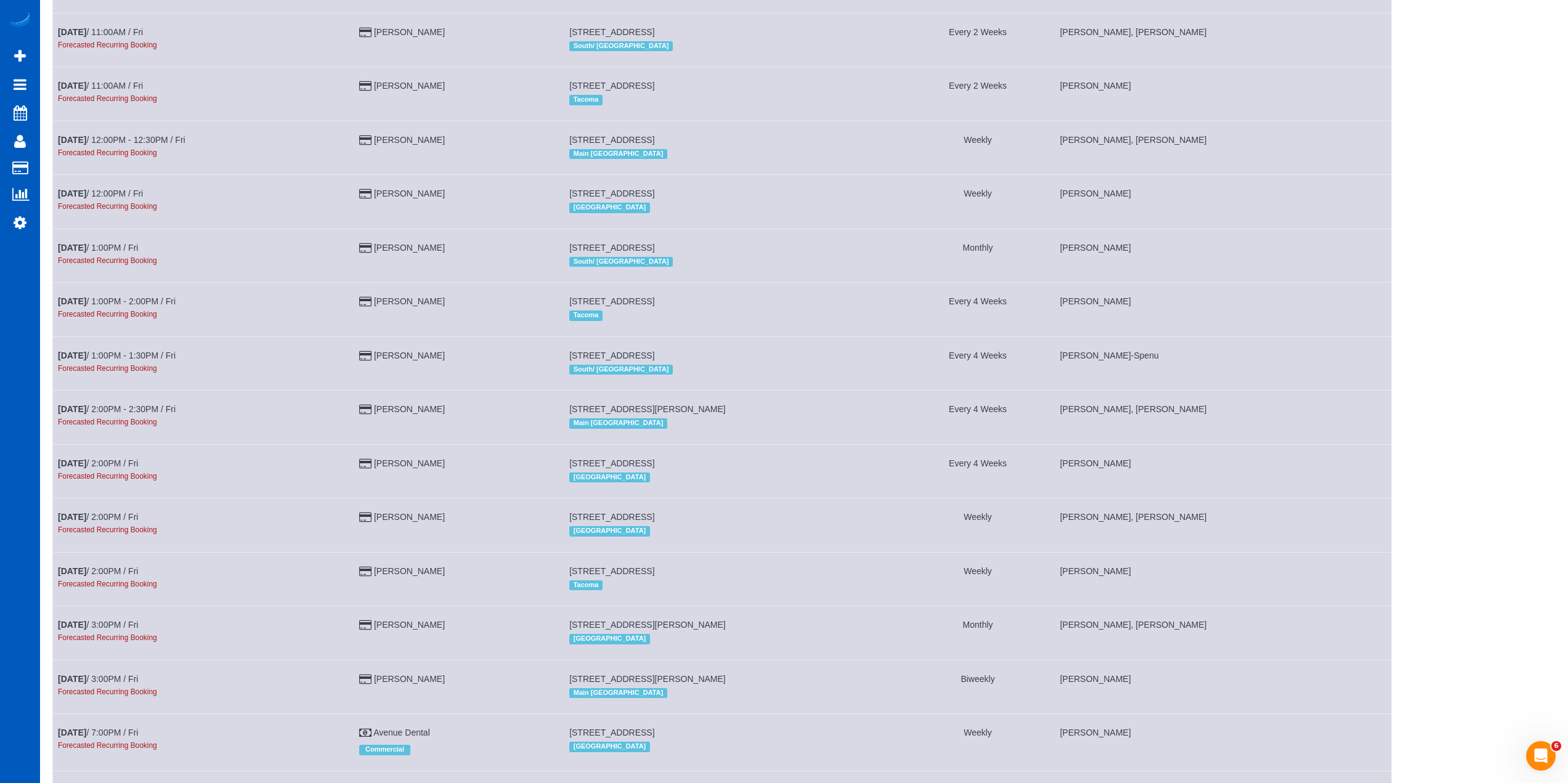
scroll to position [946, 0]
